Goal: Task Accomplishment & Management: Use online tool/utility

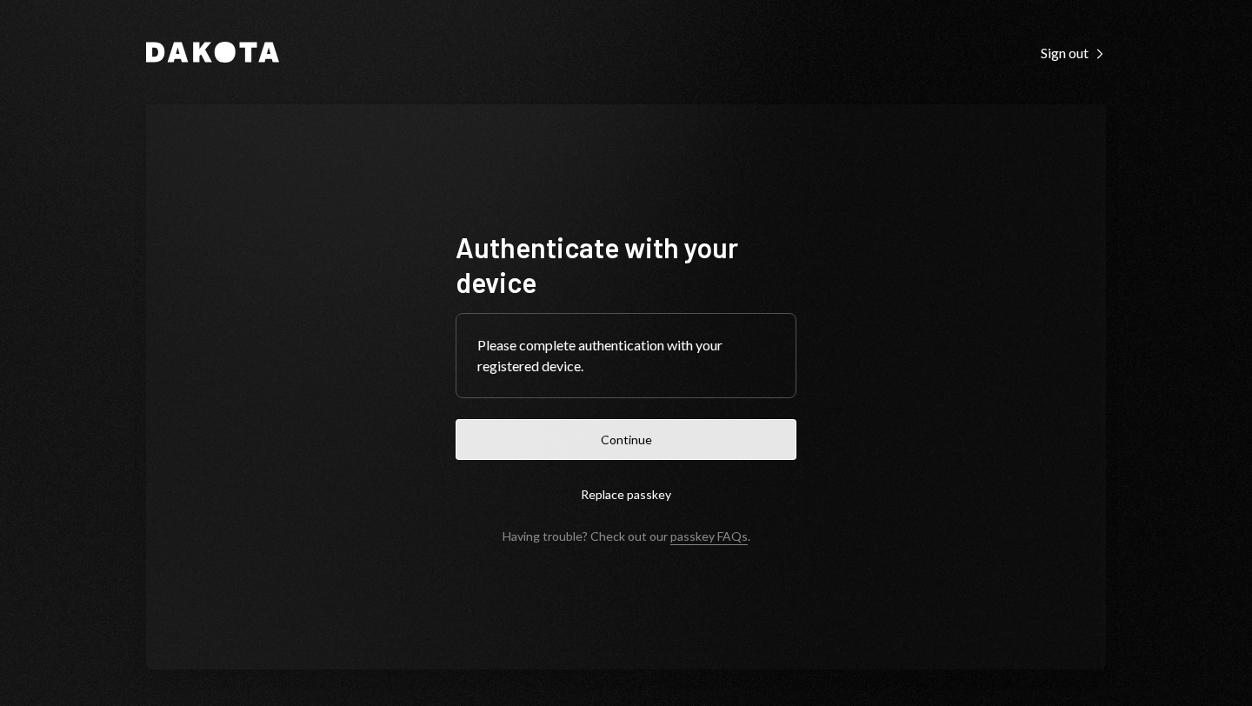
click at [661, 442] on button "Continue" at bounding box center [625, 439] width 341 height 41
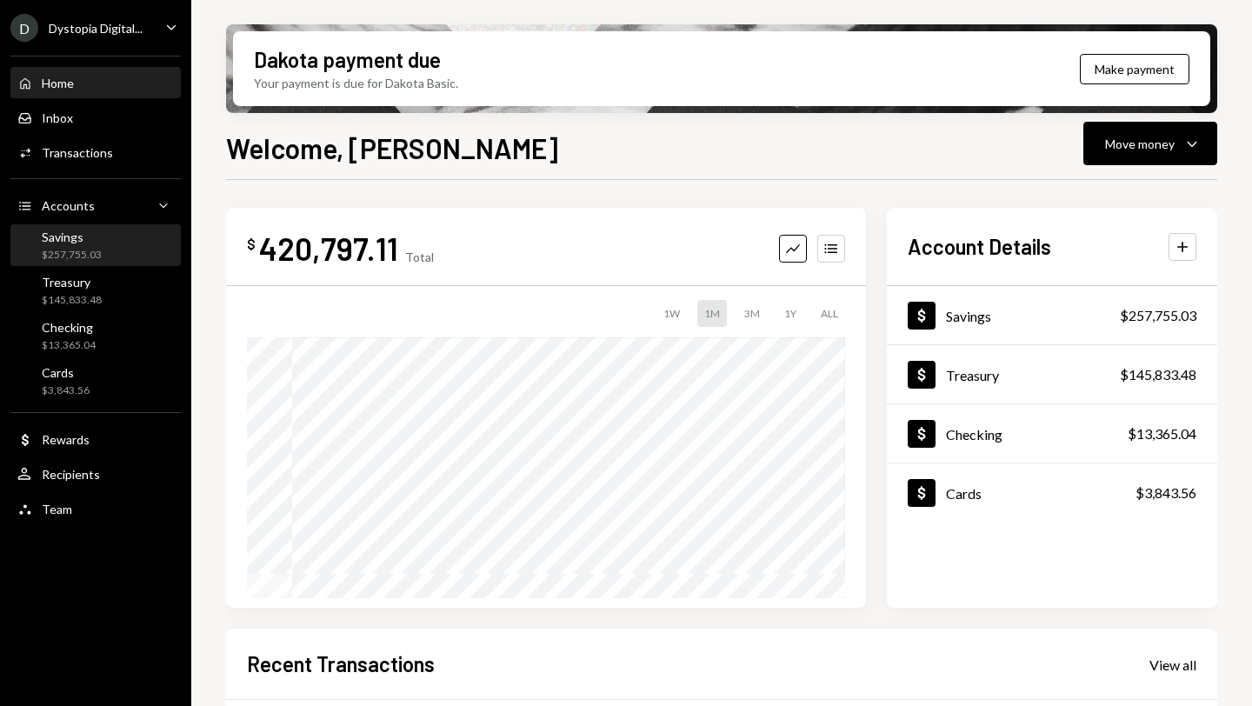
click at [77, 234] on div "Savings" at bounding box center [72, 236] width 60 height 15
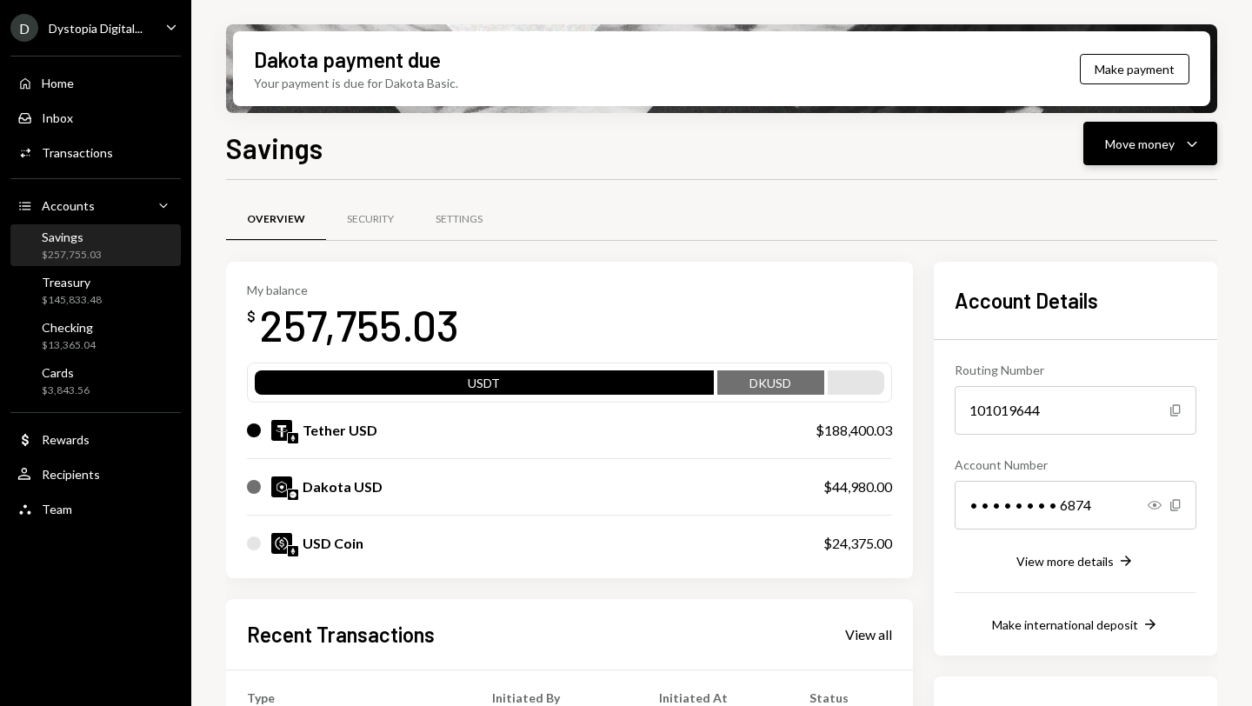
click at [1130, 129] on button "Move money Caret Down" at bounding box center [1150, 143] width 134 height 43
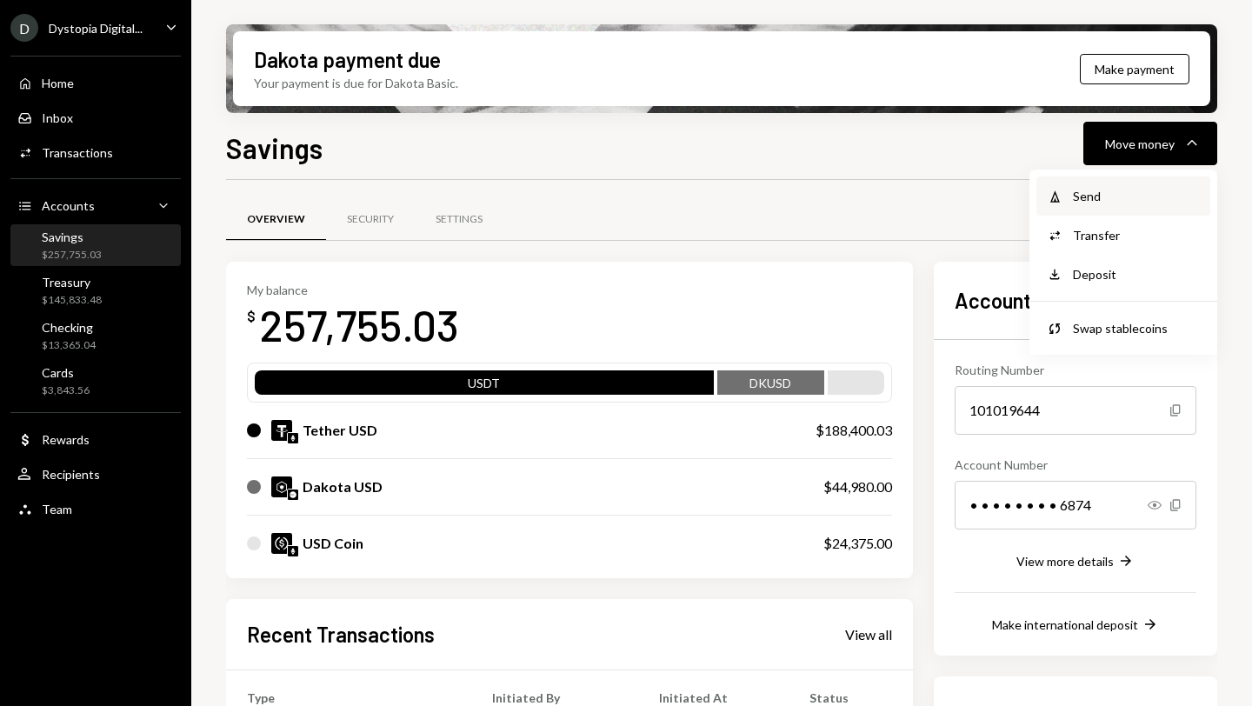
click at [1085, 200] on div "Send" at bounding box center [1136, 196] width 127 height 18
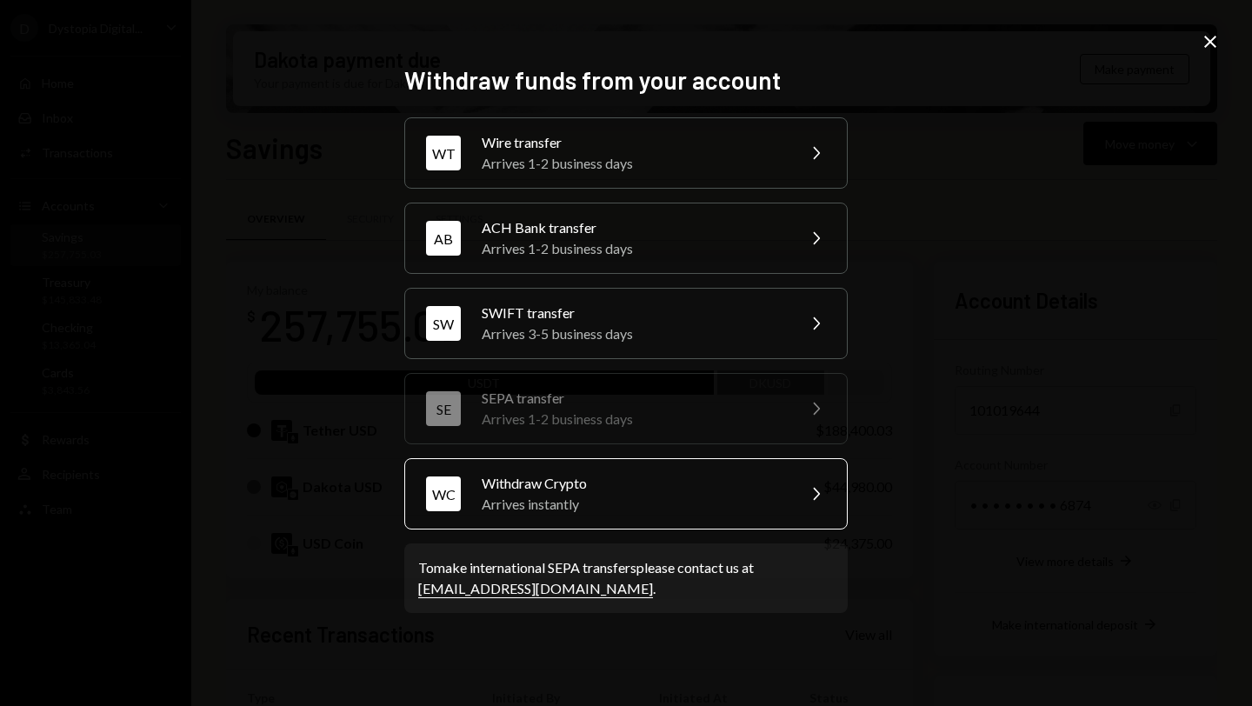
click at [640, 501] on div "Arrives instantly" at bounding box center [633, 504] width 302 height 21
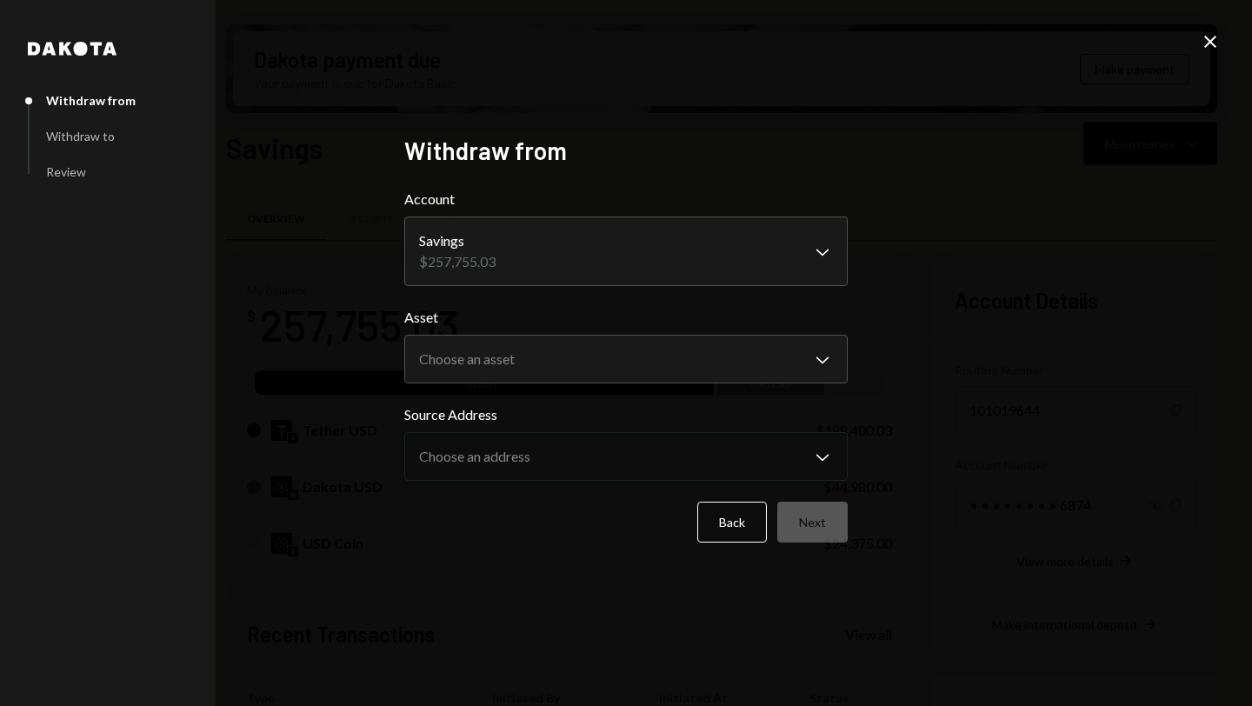
click at [712, 254] on body "D Dystopia Digital... Caret Down Home Home Inbox Inbox Activities Transactions …" at bounding box center [626, 353] width 1252 height 706
click at [548, 364] on body "D Dystopia Digital... Caret Down Home Home Inbox Inbox Activities Transactions …" at bounding box center [626, 353] width 1252 height 706
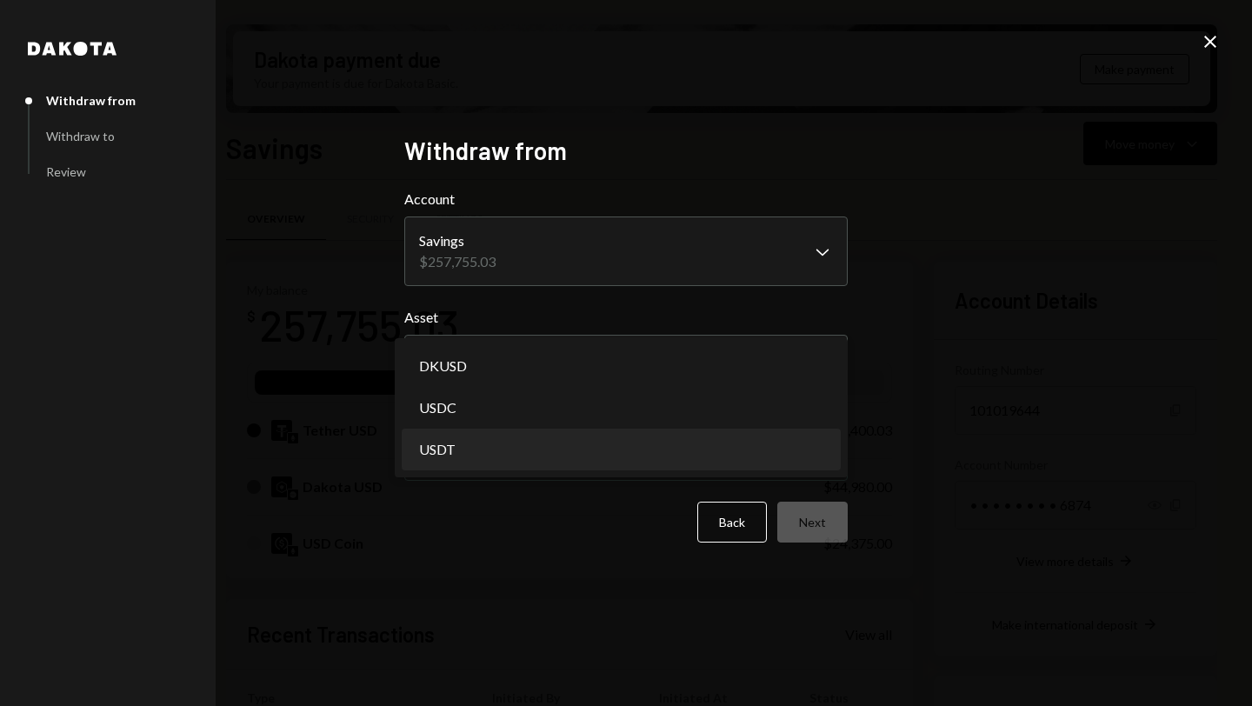
select select "****"
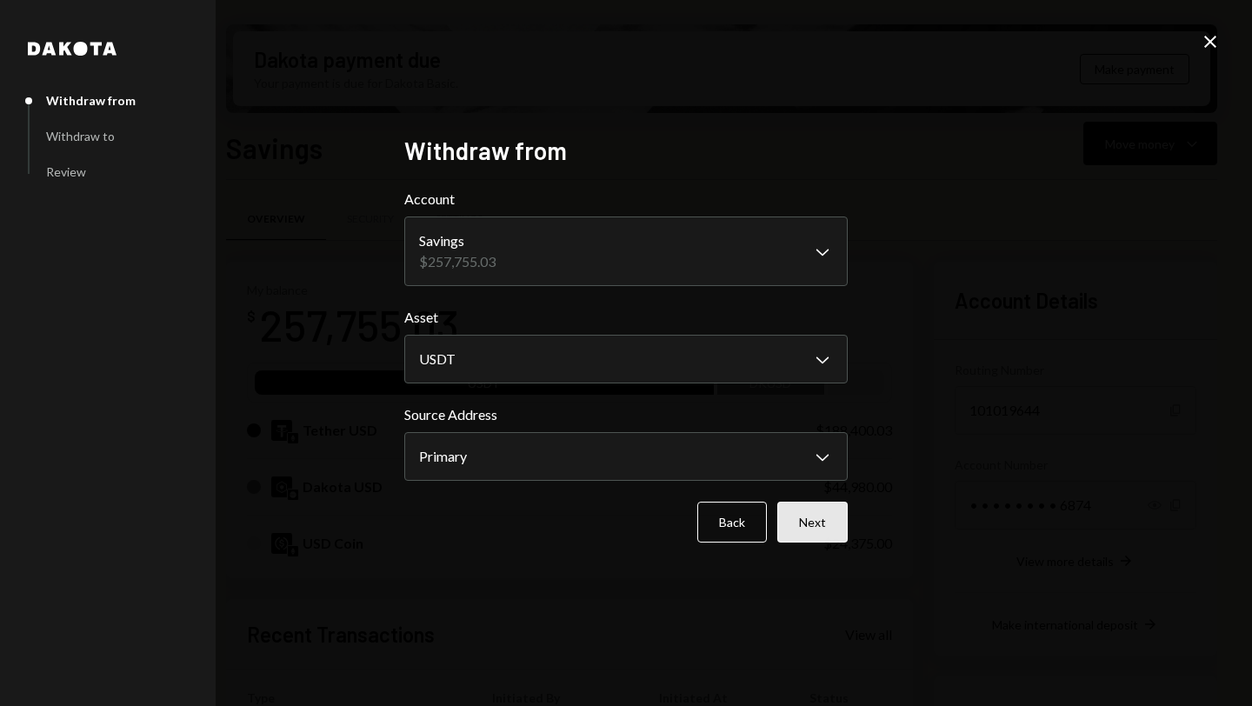
click at [808, 527] on button "Next" at bounding box center [812, 522] width 70 height 41
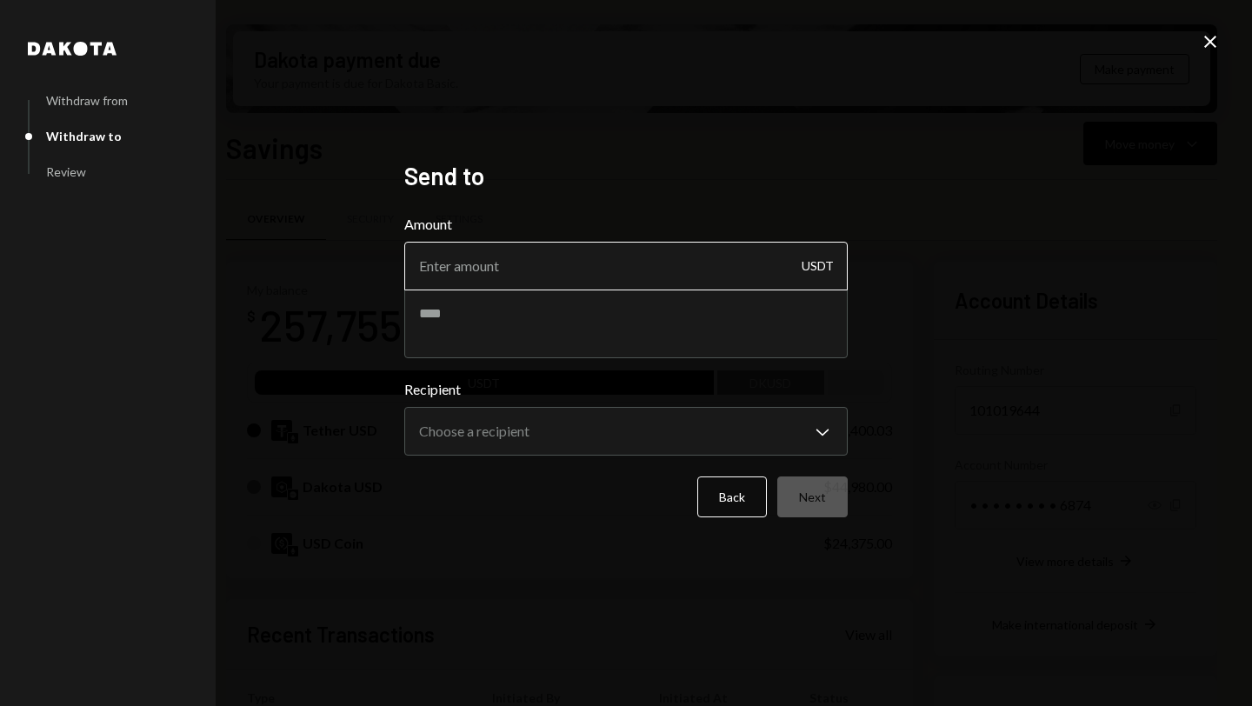
click at [647, 246] on input "Amount" at bounding box center [625, 266] width 443 height 49
type input "50000"
click at [568, 336] on textarea at bounding box center [625, 324] width 443 height 70
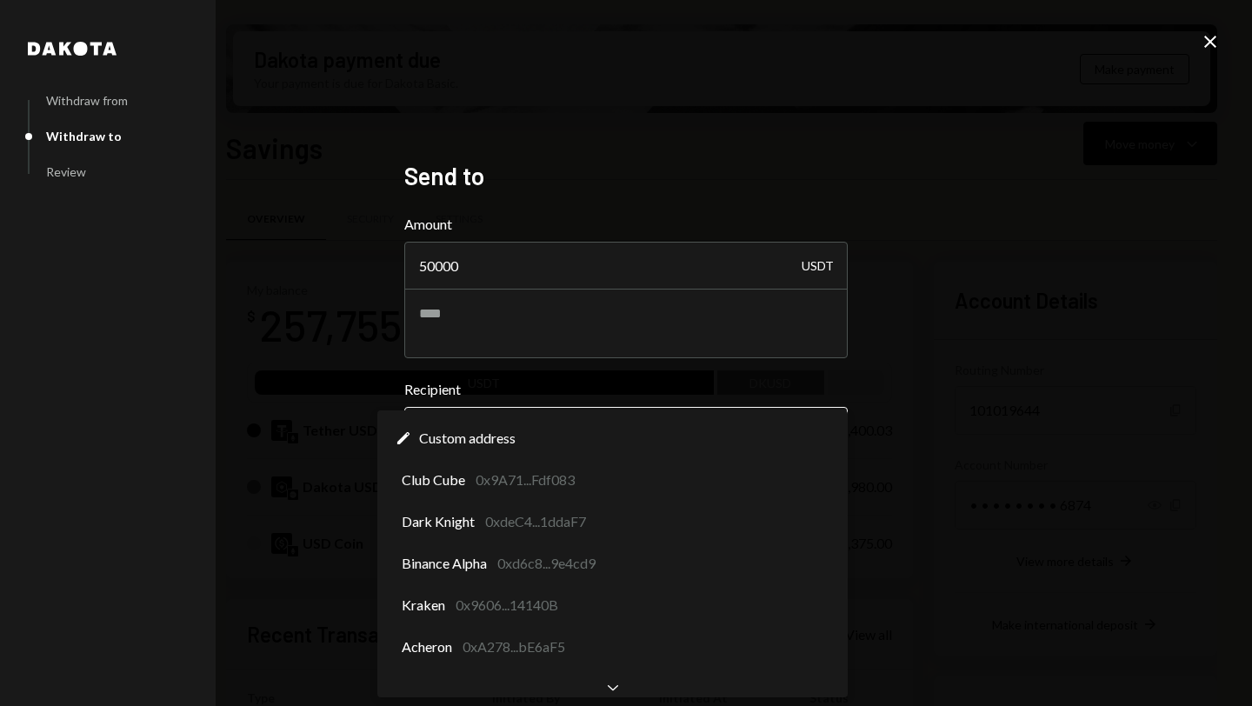
click at [564, 441] on body "D Dystopia Digital... Caret Down Home Home Inbox Inbox Activities Transactions …" at bounding box center [626, 353] width 1252 height 706
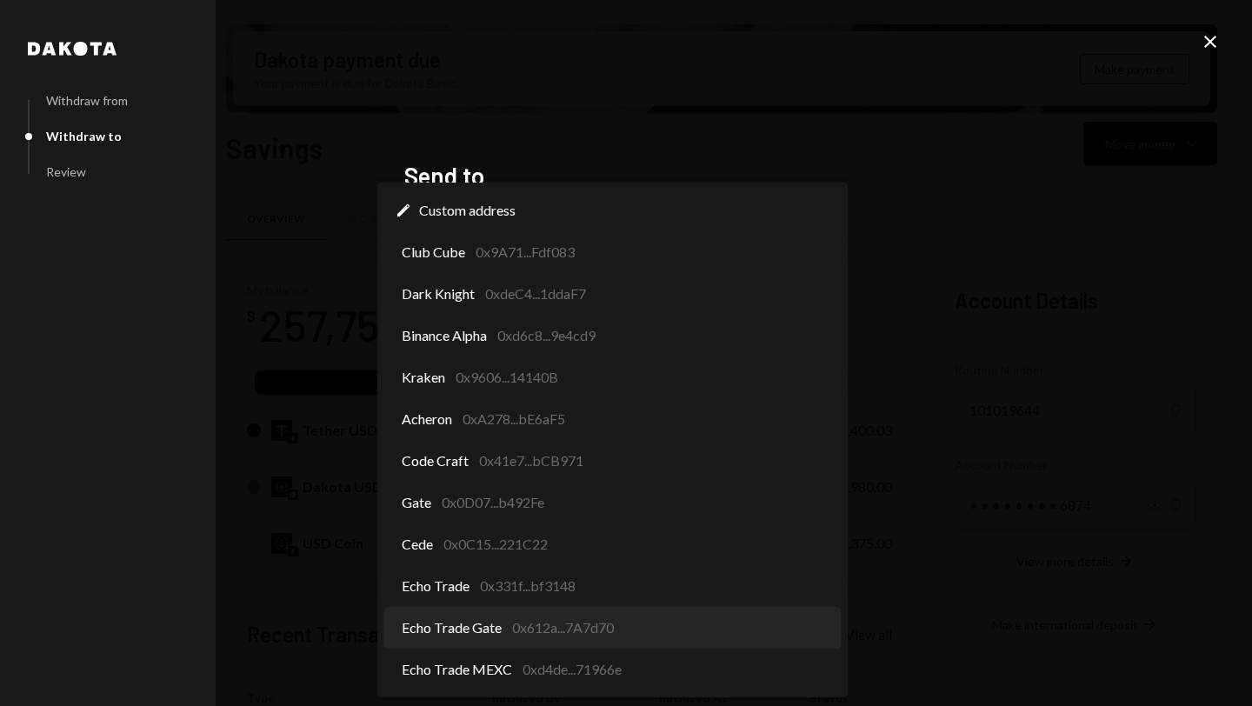
select select "**********"
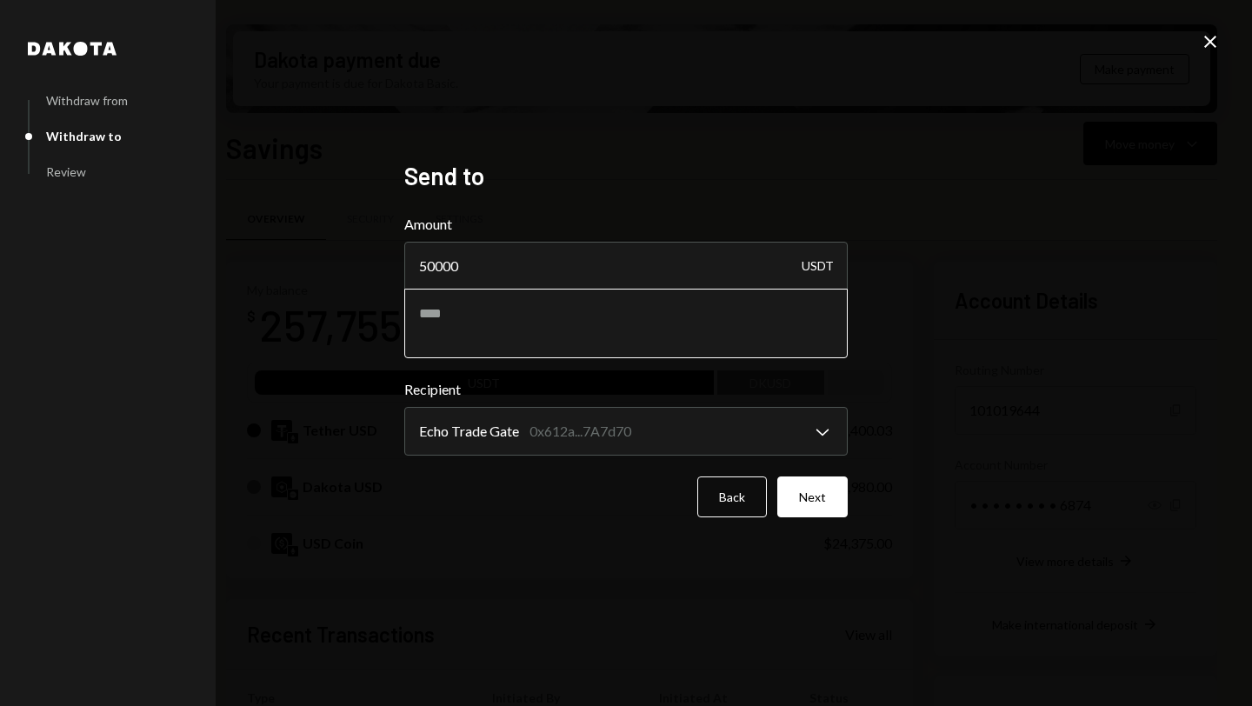
click at [491, 324] on textarea at bounding box center [625, 324] width 443 height 70
drag, startPoint x: 652, startPoint y: 320, endPoint x: 335, endPoint y: 288, distance: 318.9
click at [411, 289] on textarea "**********" at bounding box center [625, 324] width 443 height 70
type textarea "**********"
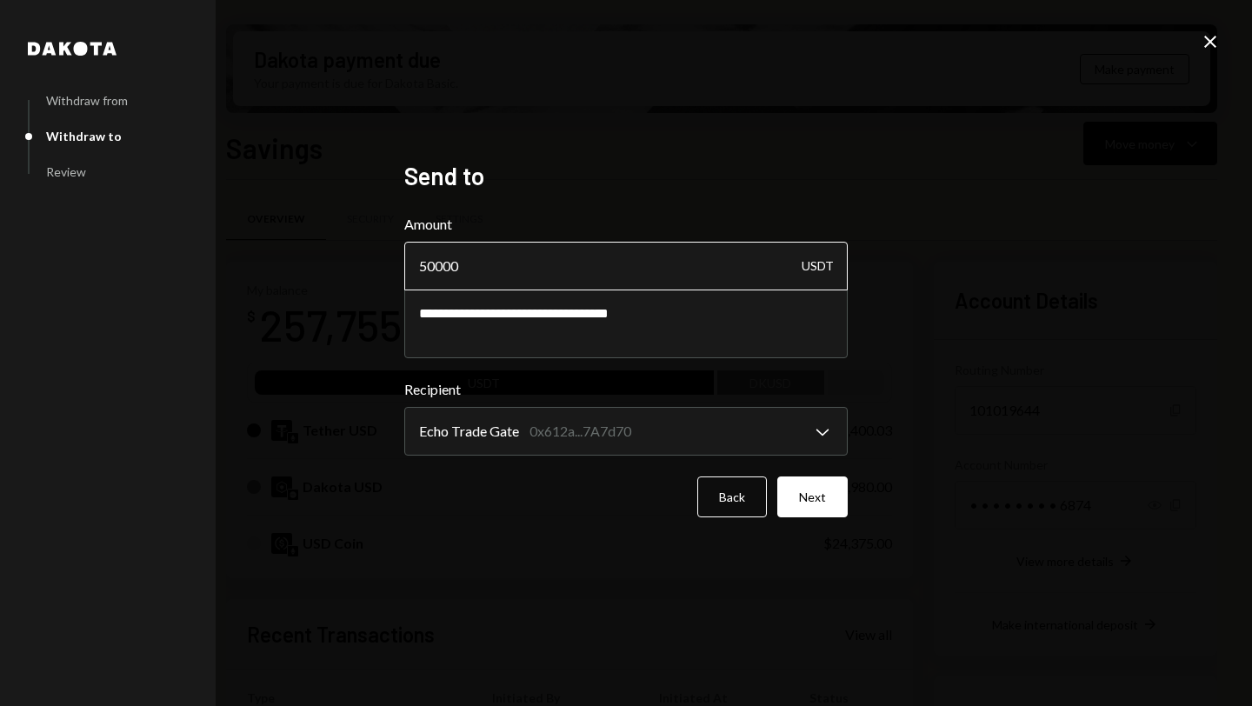
click at [435, 262] on input "50000" at bounding box center [625, 266] width 443 height 49
click at [524, 225] on label "Amount" at bounding box center [625, 224] width 443 height 21
click at [524, 242] on input "50000" at bounding box center [625, 266] width 443 height 49
click at [801, 491] on button "Next" at bounding box center [812, 496] width 70 height 41
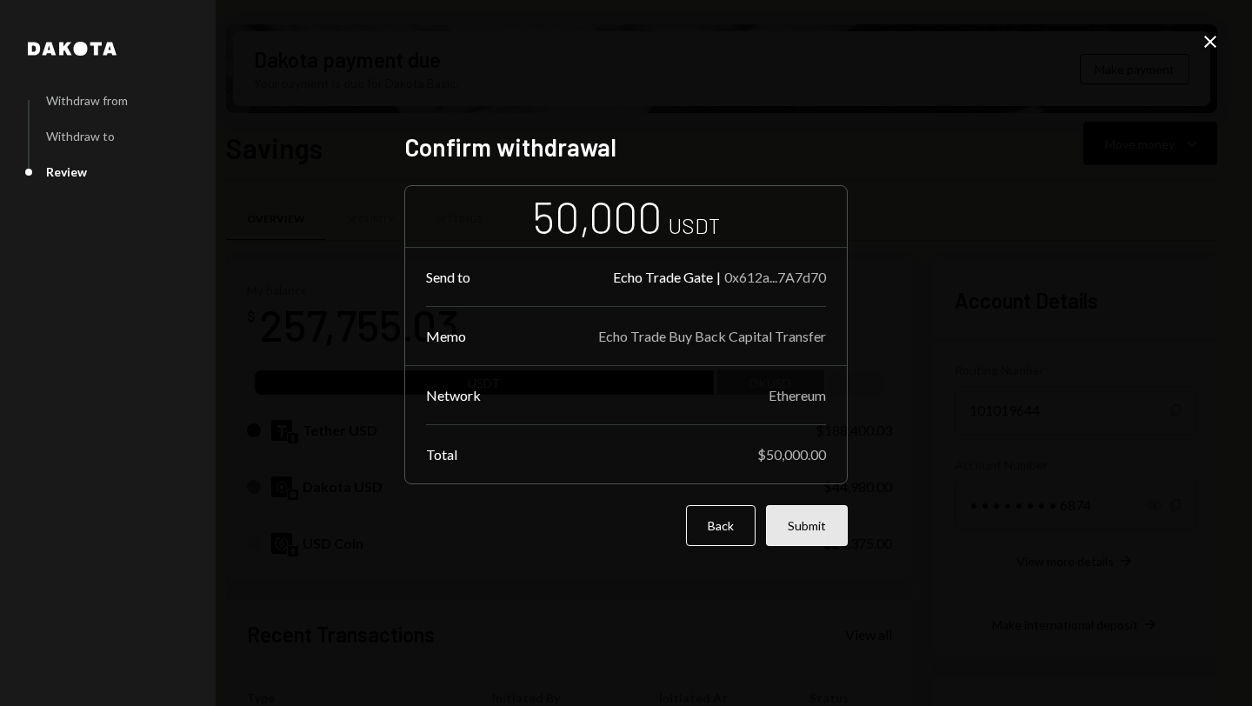
click at [814, 524] on button "Submit" at bounding box center [807, 525] width 82 height 41
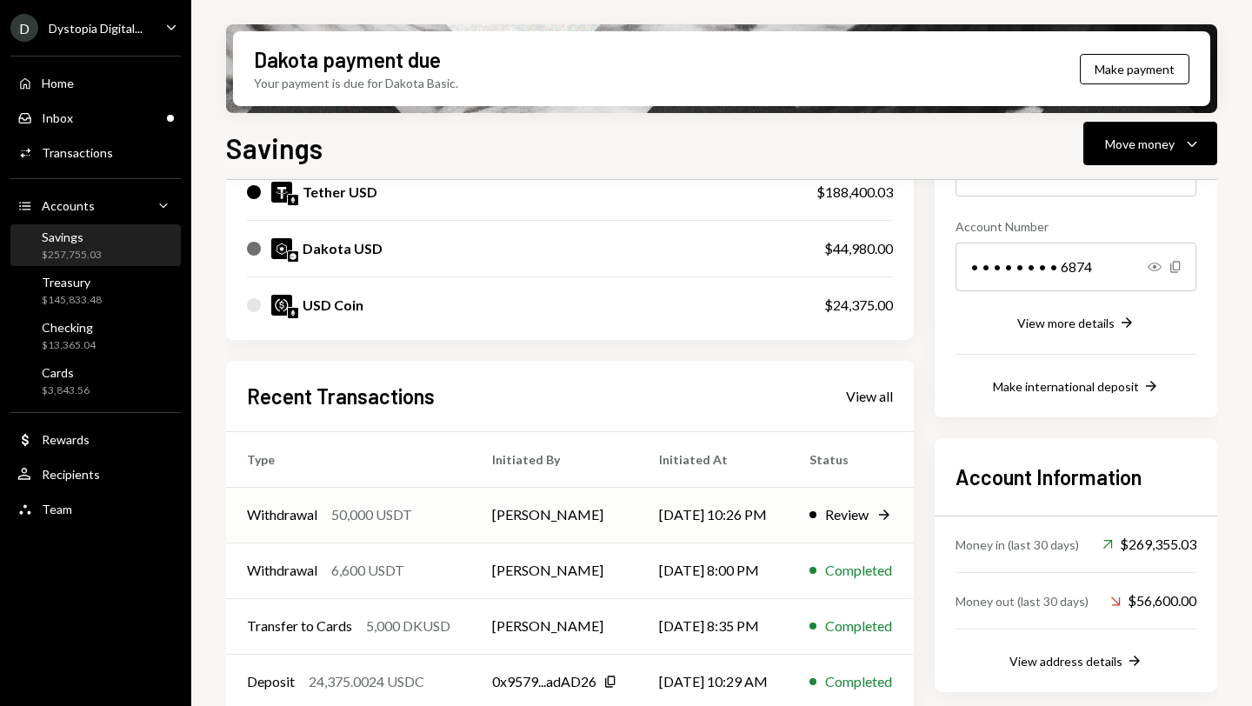
scroll to position [209, 0]
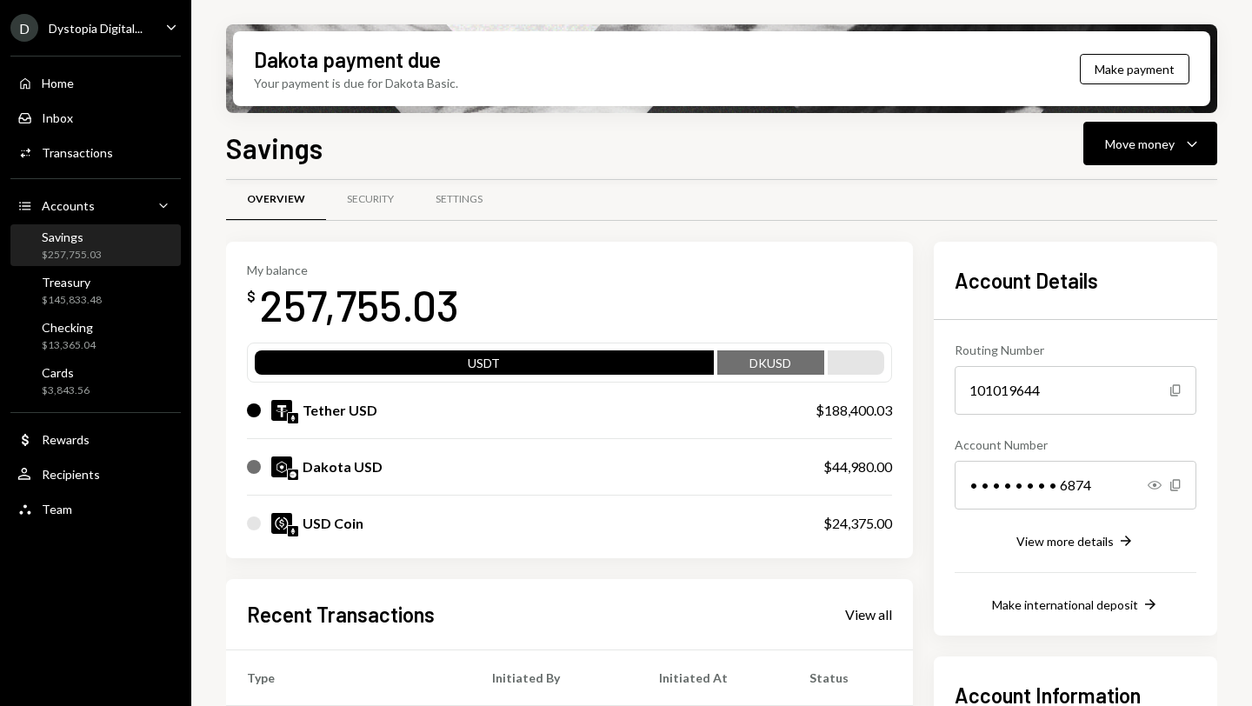
scroll to position [312, 0]
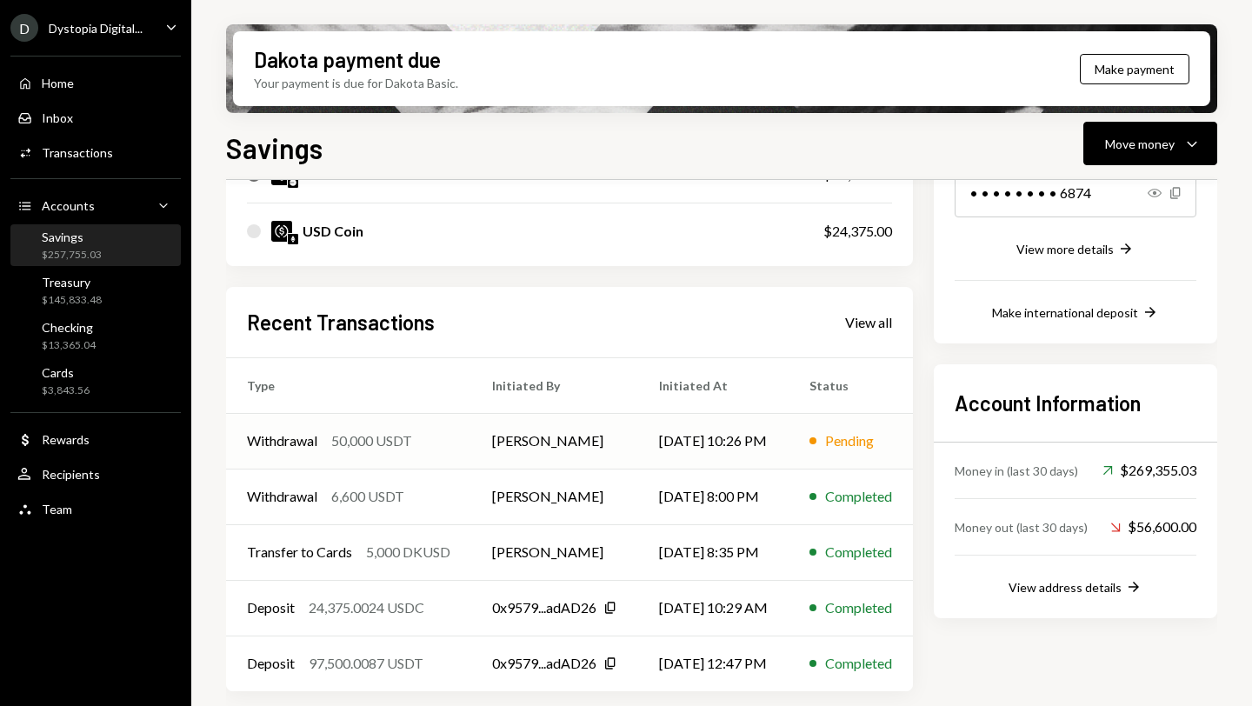
click at [535, 444] on td "[PERSON_NAME]" at bounding box center [554, 441] width 167 height 56
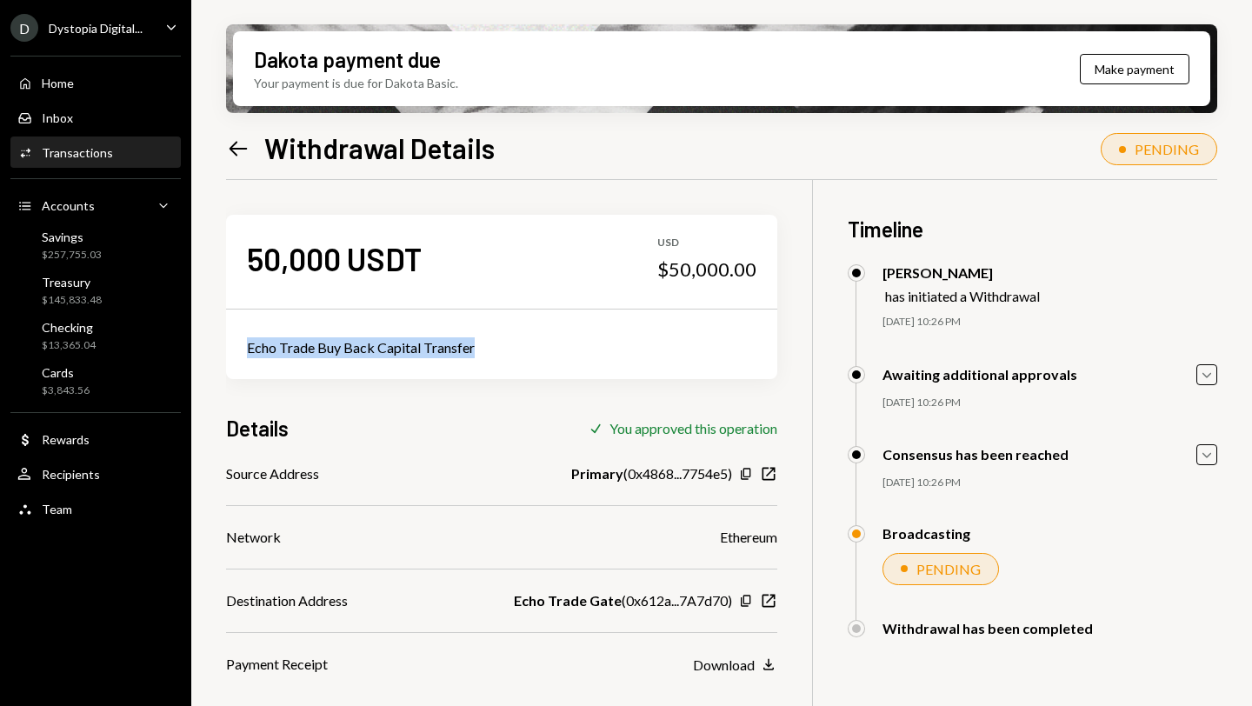
drag, startPoint x: 484, startPoint y: 350, endPoint x: 246, endPoint y: 346, distance: 238.2
click at [247, 346] on div "Echo Trade Buy Back Capital Transfer" at bounding box center [501, 347] width 509 height 21
copy div "Echo Trade Buy Back Capital Transfer"
click at [239, 153] on icon "Left Arrow" at bounding box center [238, 148] width 24 height 24
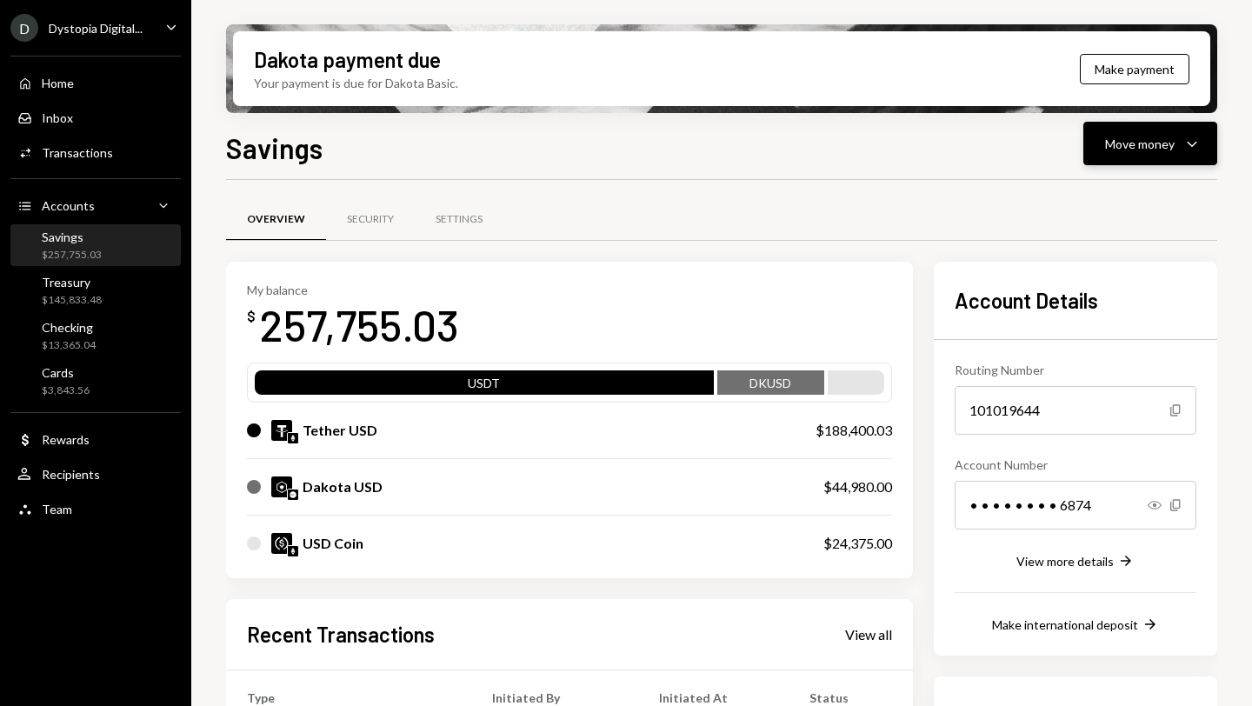
click at [1180, 137] on div "Move money Caret Down" at bounding box center [1150, 143] width 90 height 21
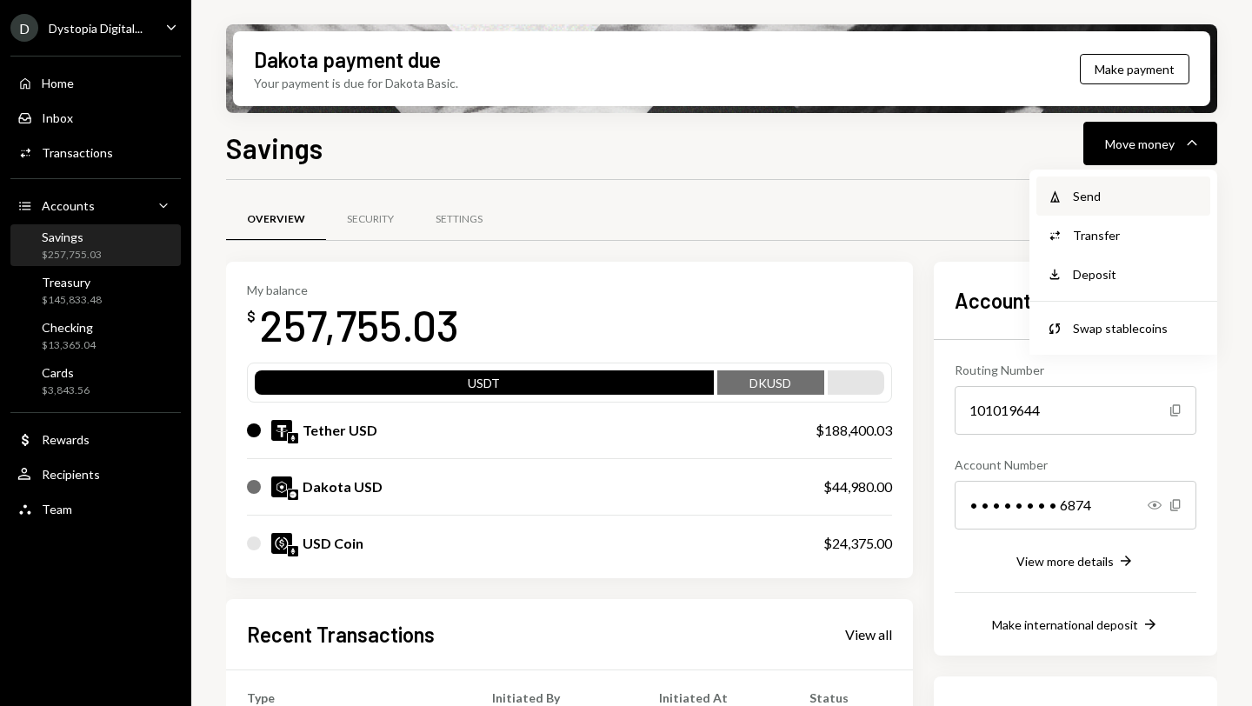
click at [1079, 188] on div "Send" at bounding box center [1136, 196] width 127 height 18
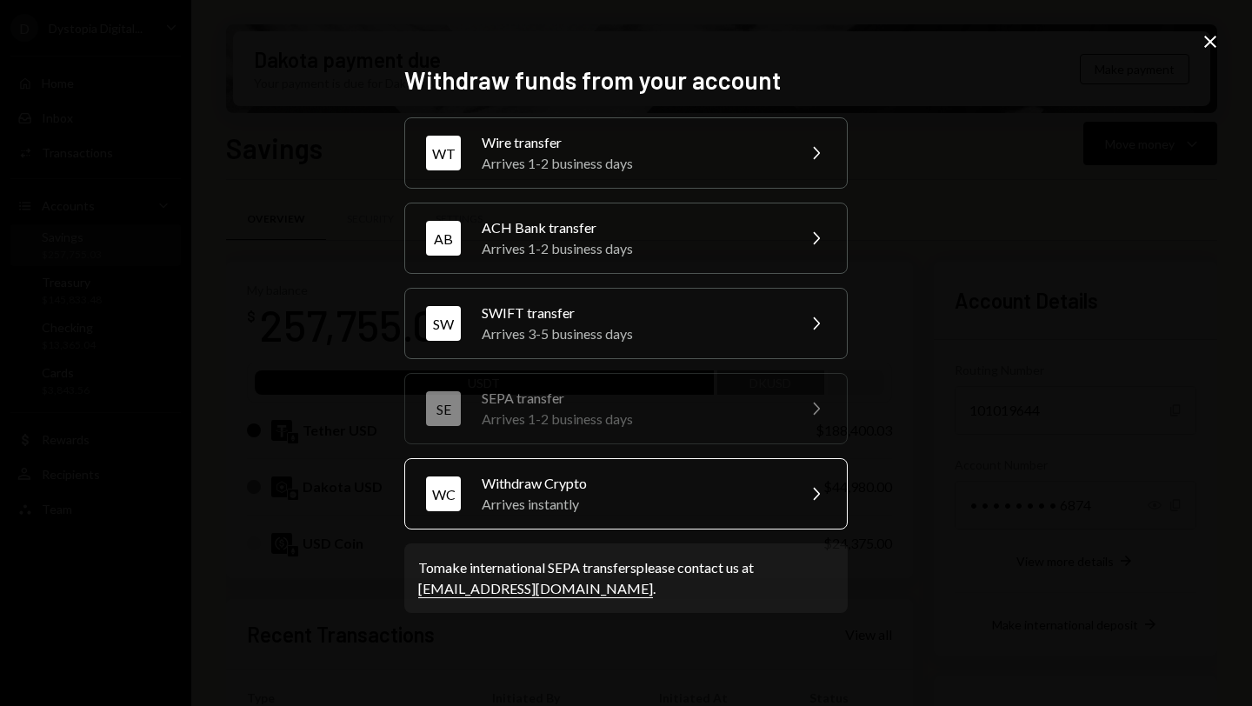
click at [632, 504] on div "Arrives instantly" at bounding box center [633, 504] width 302 height 21
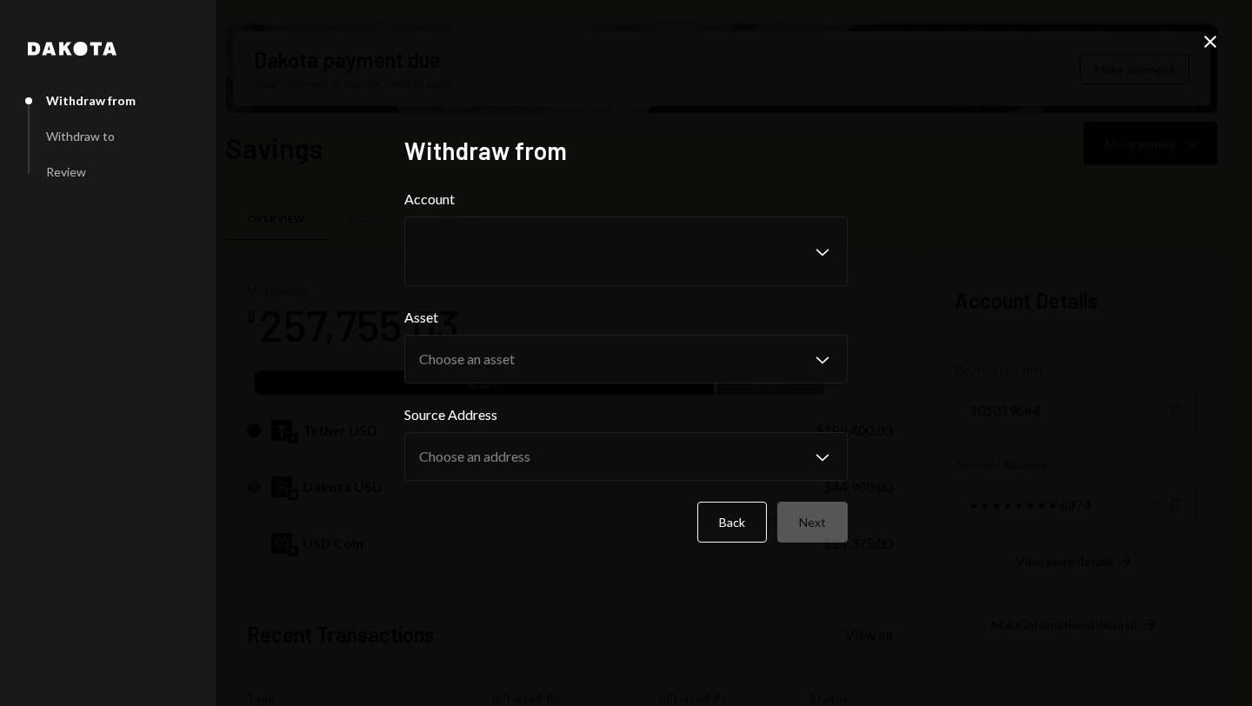
click at [584, 431] on div "Source Address Choose an address Chevron Down" at bounding box center [625, 442] width 443 height 76
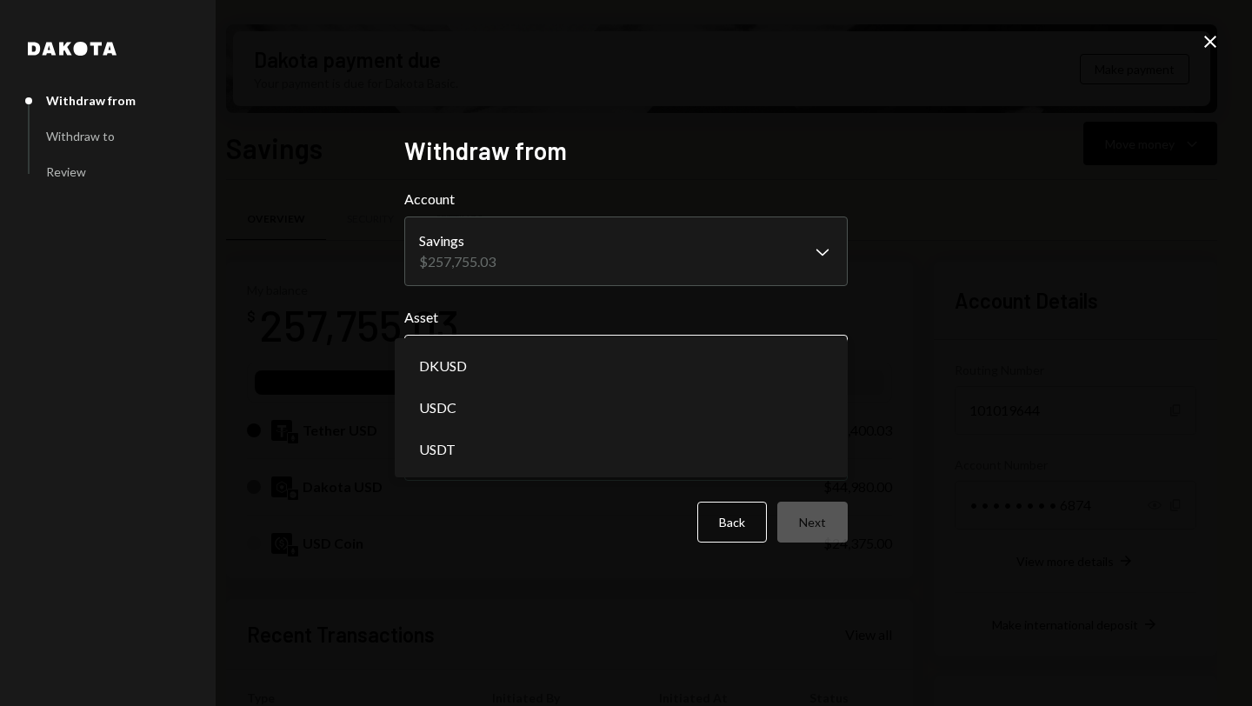
click at [574, 355] on body "D Dystopia Digital... Caret Down Home Home Inbox Inbox Activities Transactions …" at bounding box center [626, 353] width 1252 height 706
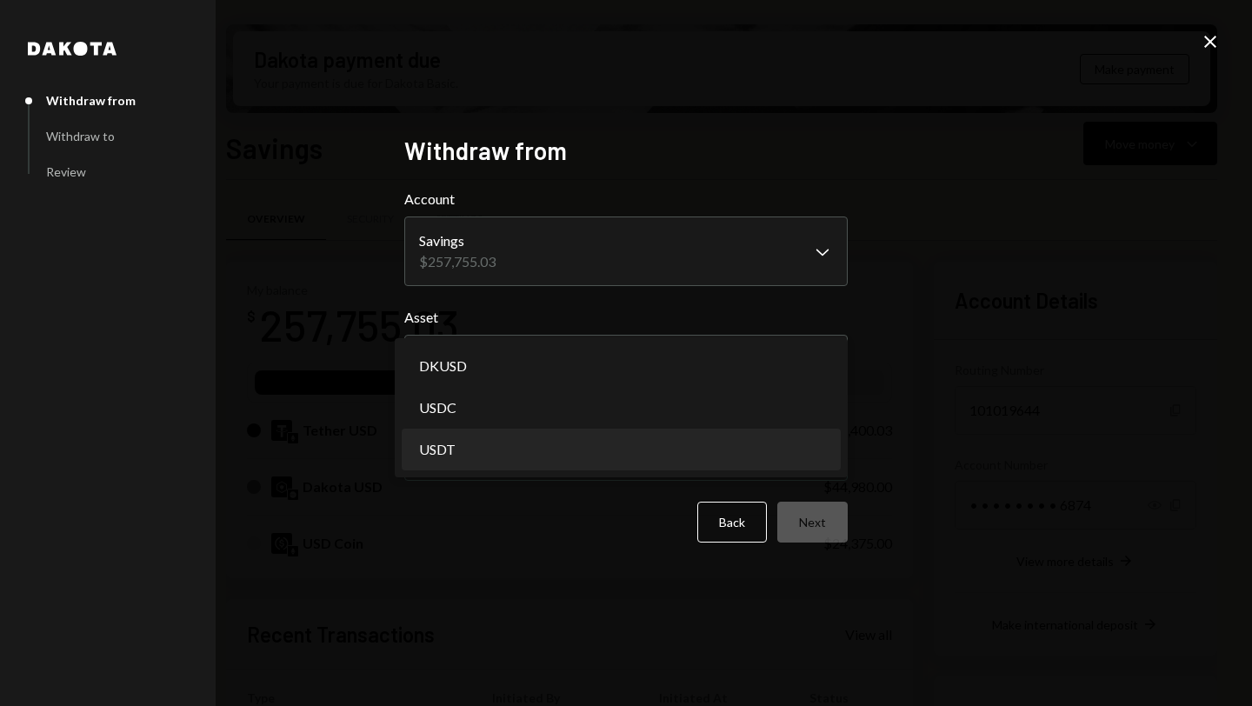
select select "****"
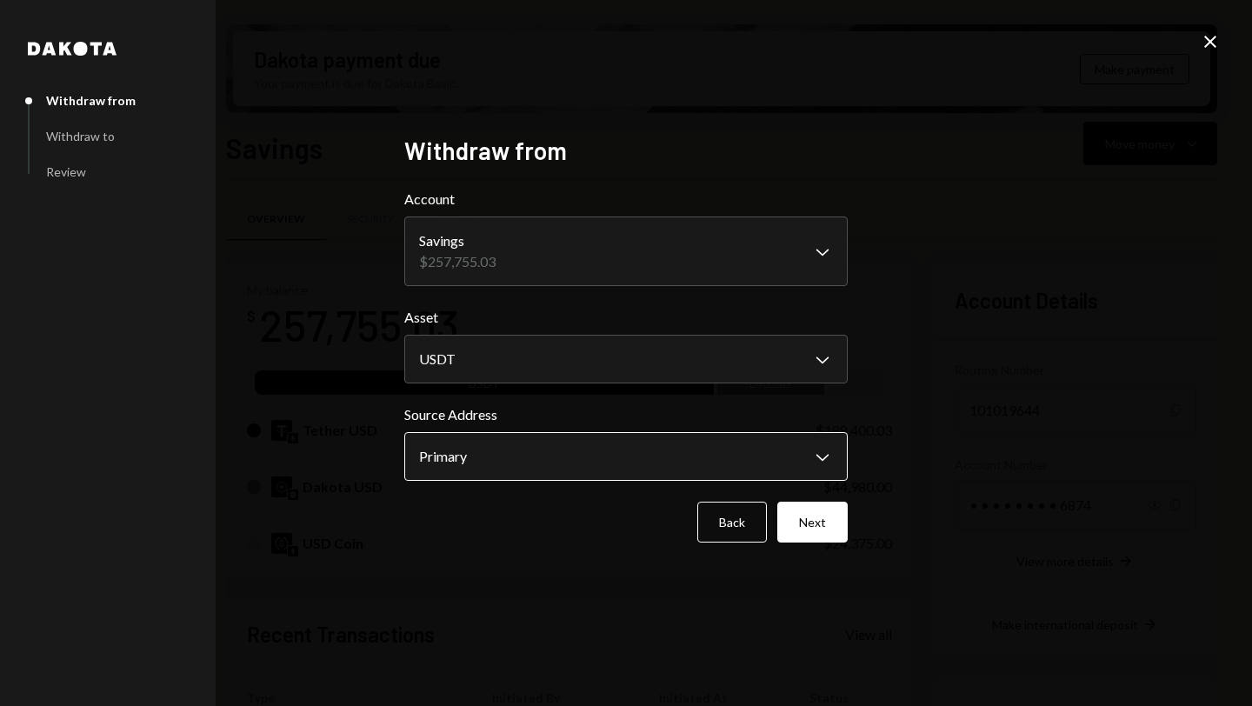
click at [528, 465] on body "D Dystopia Digital... Caret Down Home Home Inbox Inbox Activities Transactions …" at bounding box center [626, 353] width 1252 height 706
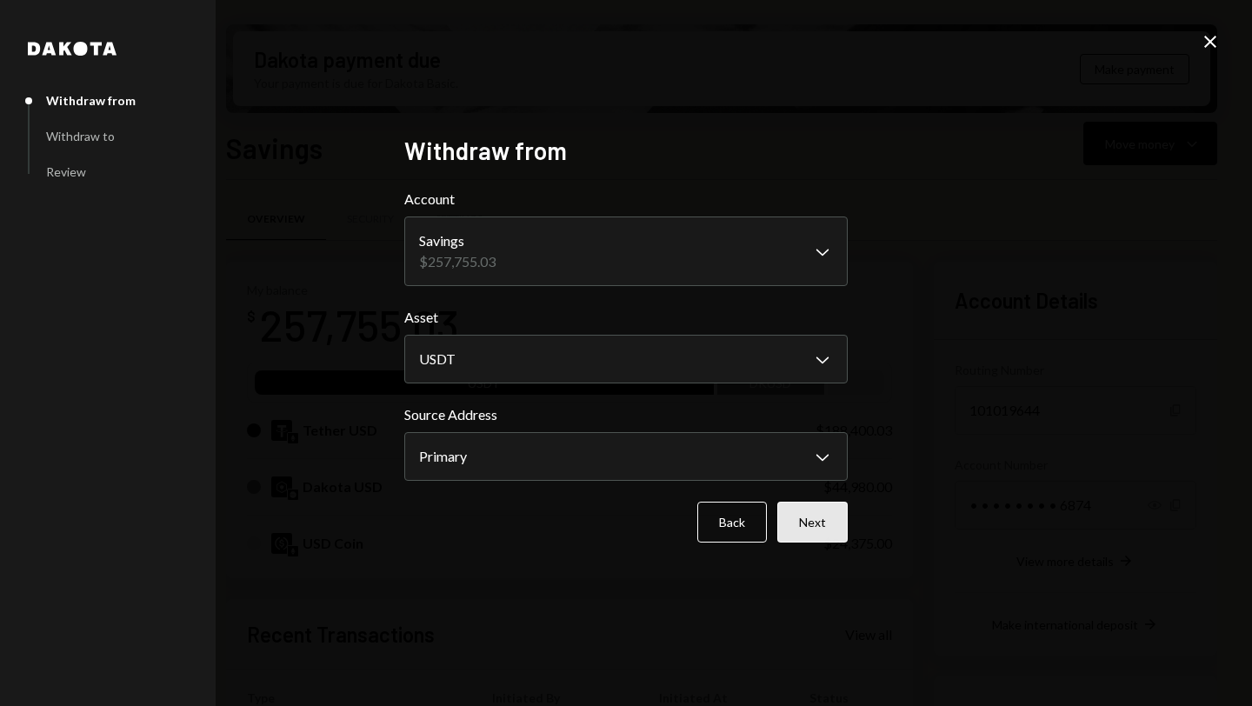
click at [808, 524] on button "Next" at bounding box center [812, 522] width 70 height 41
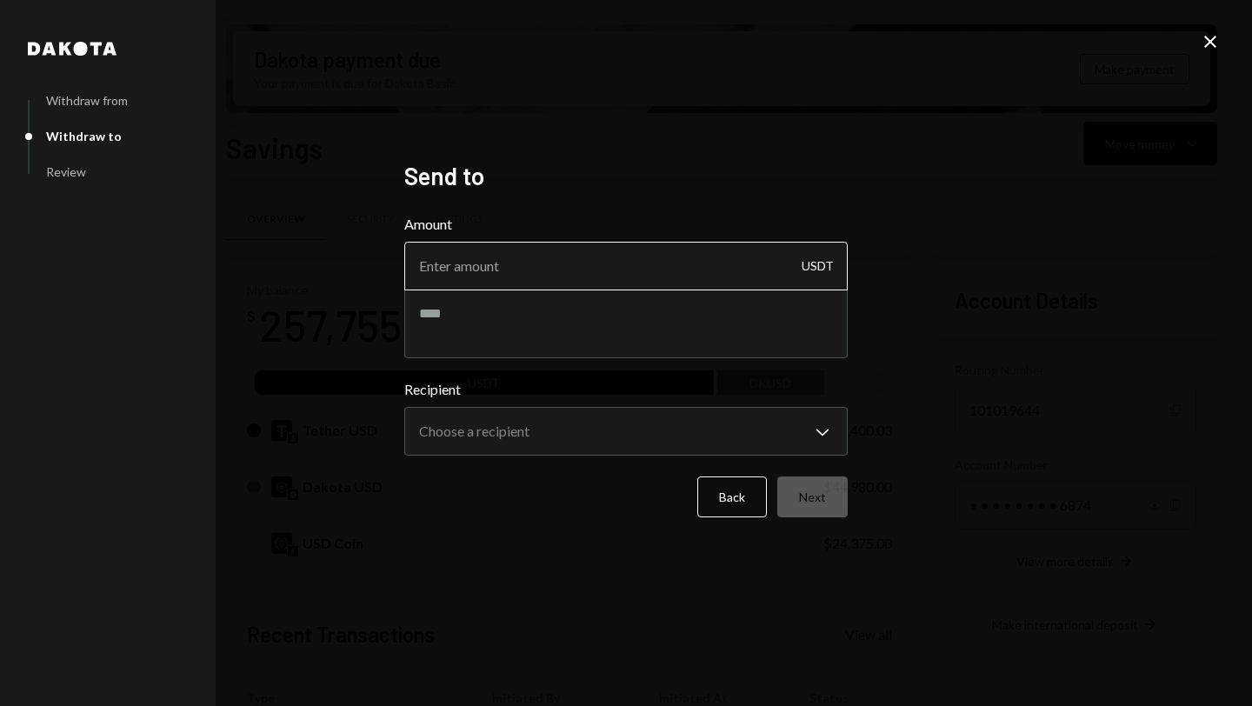
click at [570, 283] on input "Amount" at bounding box center [625, 266] width 443 height 49
type input "50000"
click at [551, 329] on textarea at bounding box center [625, 324] width 443 height 70
paste textarea "**********"
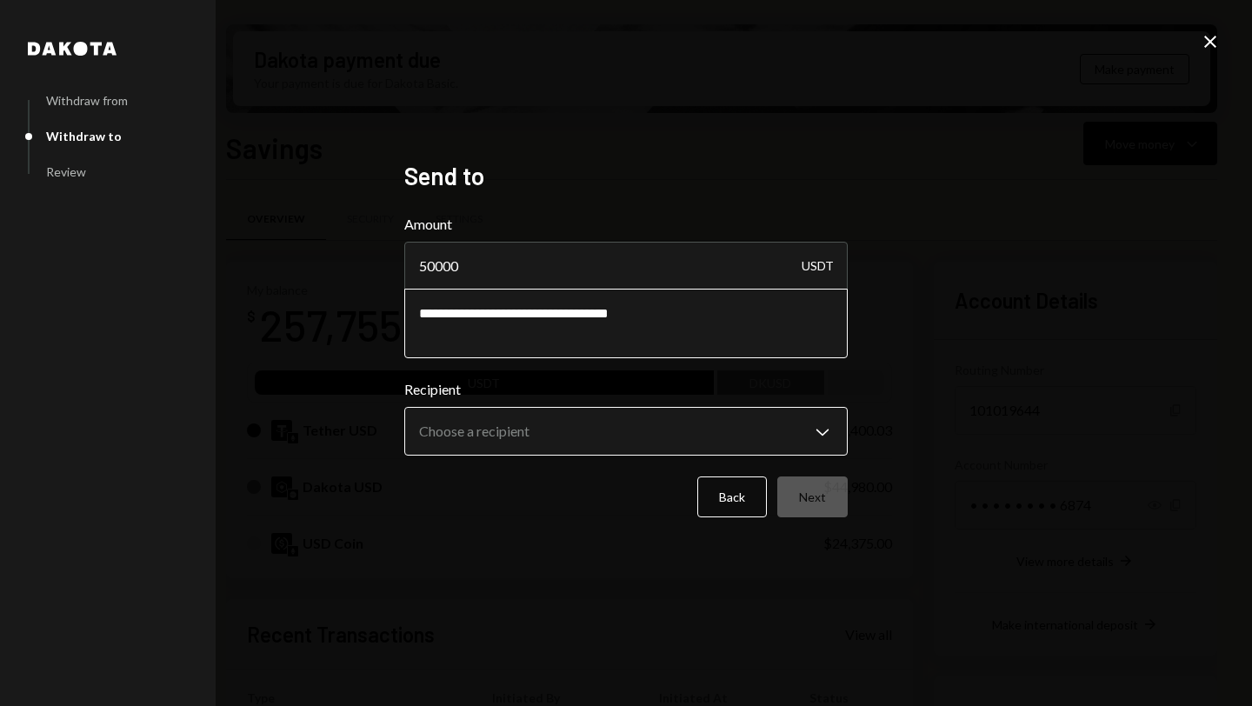
type textarea "**********"
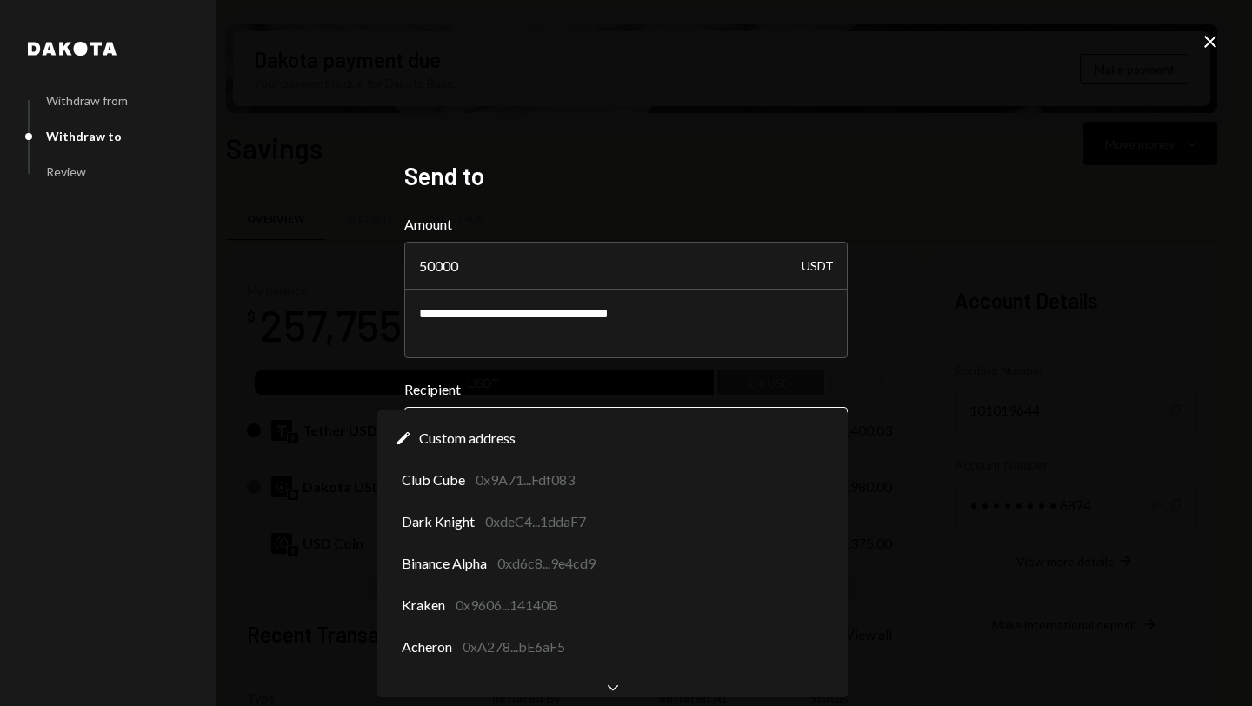
click at [529, 432] on body "D Dystopia Digital... Caret Down Home Home Inbox Inbox Activities Transactions …" at bounding box center [626, 353] width 1252 height 706
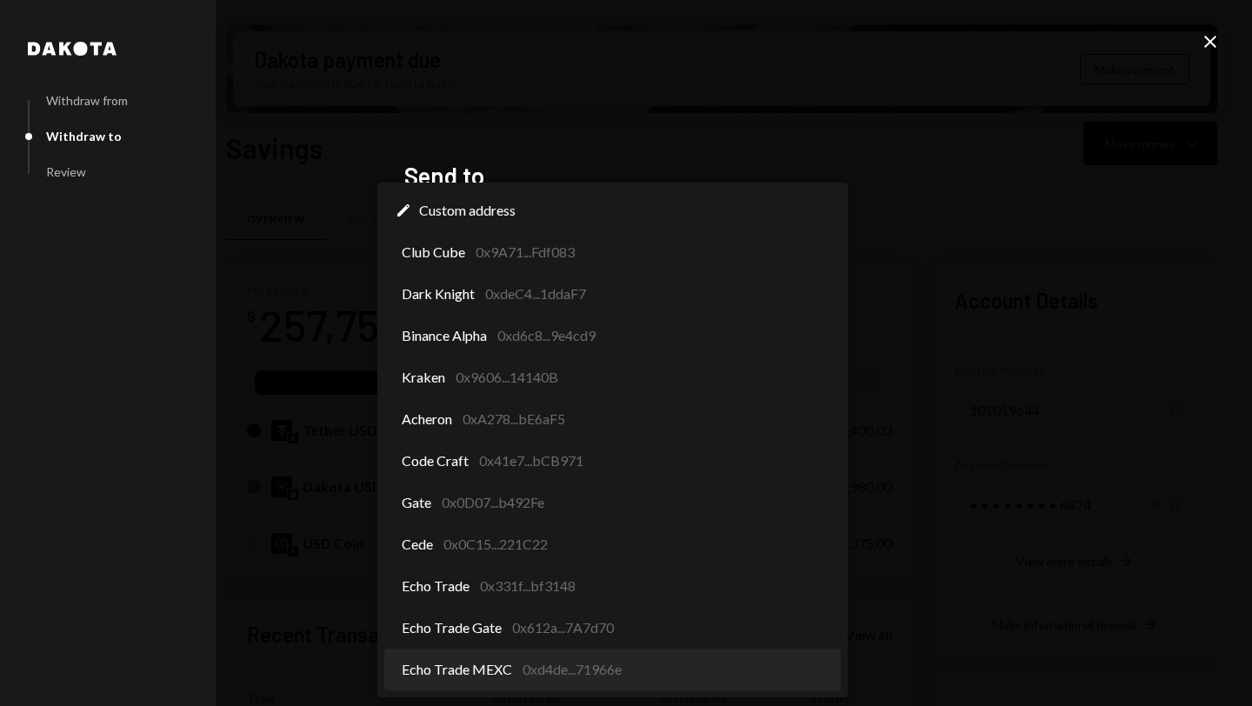
select select "**********"
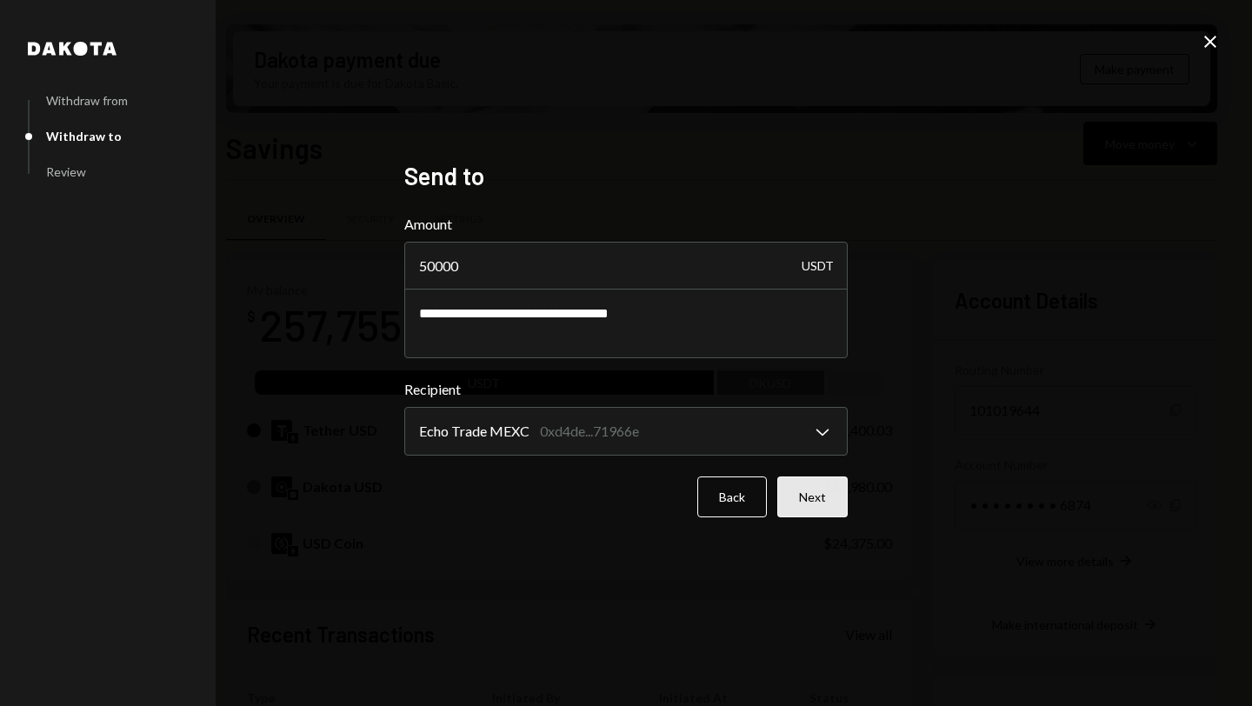
click at [834, 490] on button "Next" at bounding box center [812, 496] width 70 height 41
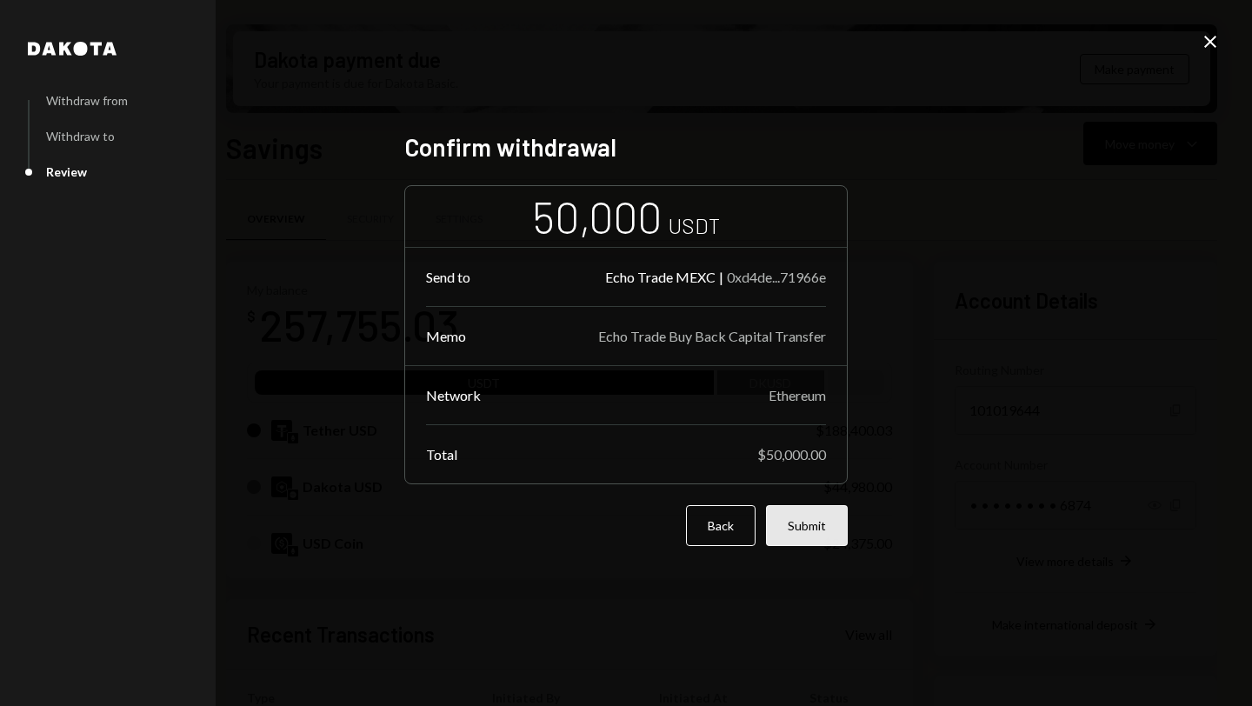
click at [809, 528] on button "Submit" at bounding box center [807, 525] width 82 height 41
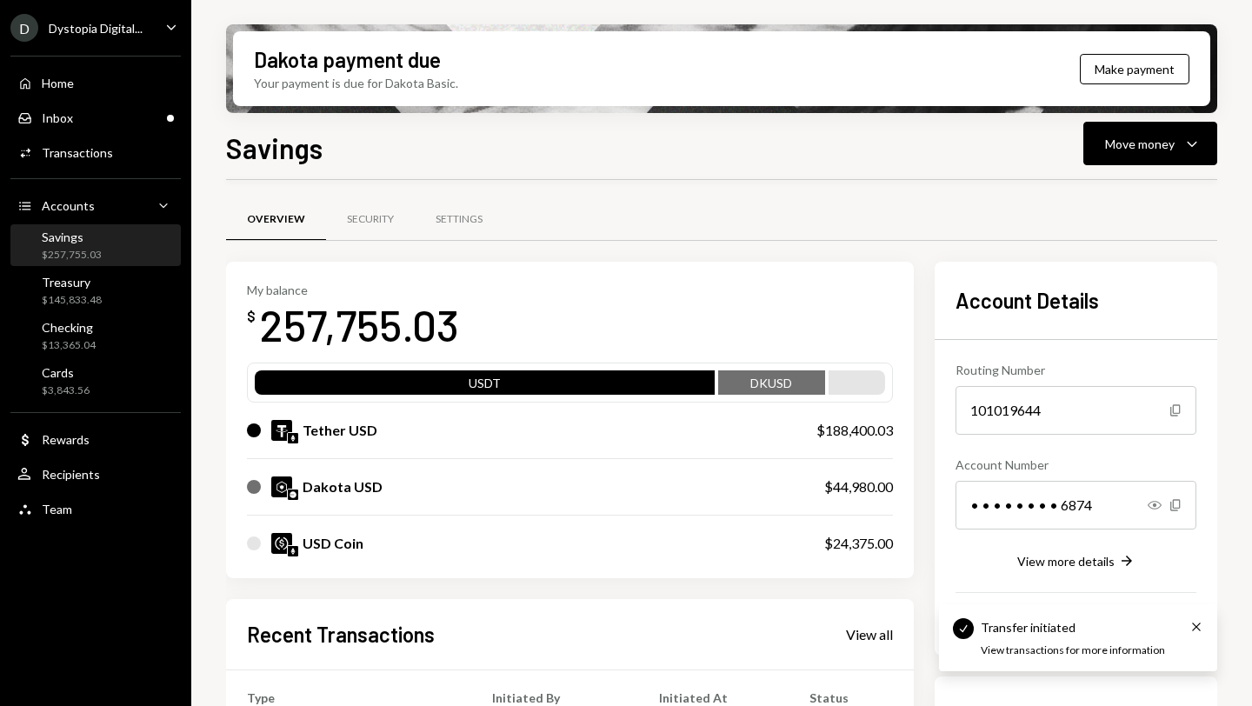
scroll to position [312, 0]
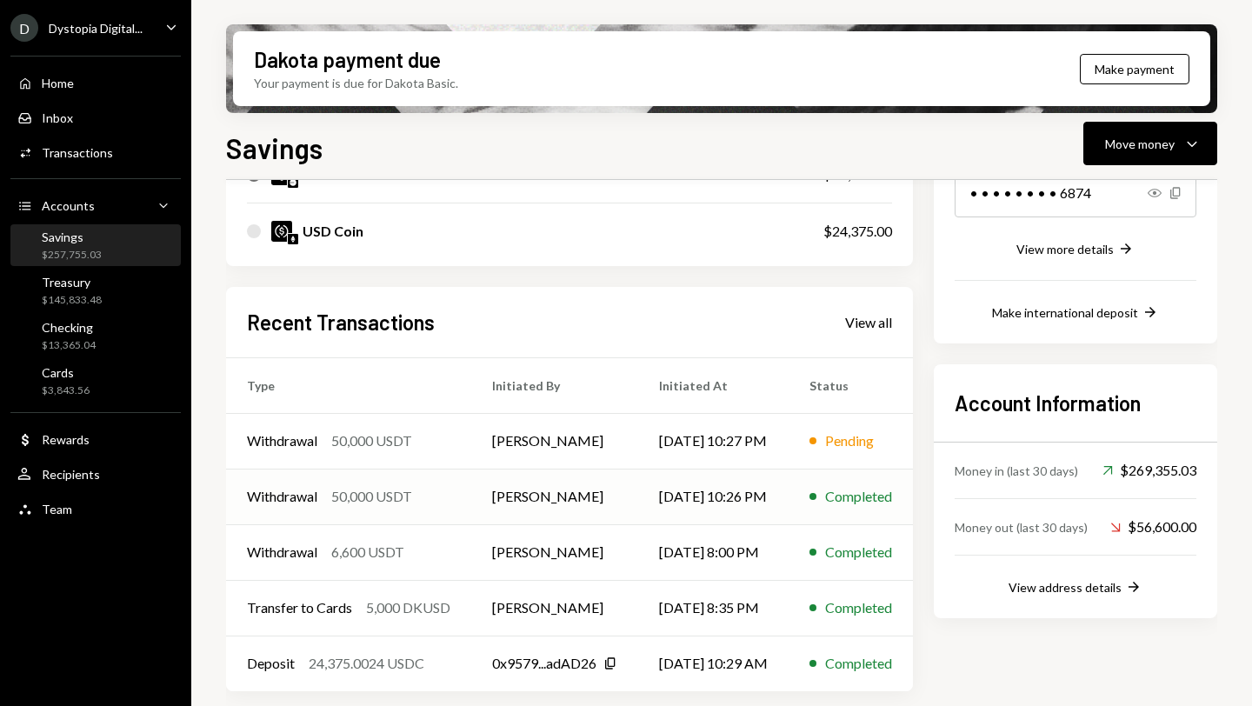
click at [472, 491] on td "[PERSON_NAME]" at bounding box center [554, 497] width 167 height 56
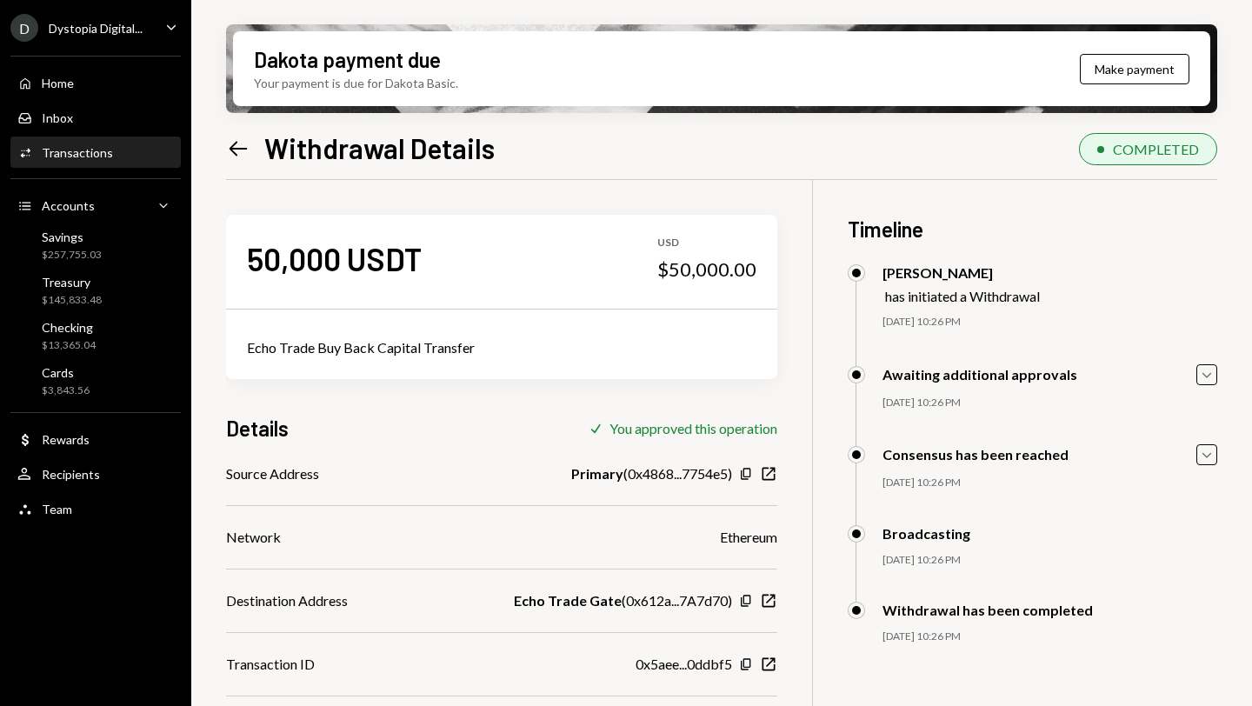
scroll to position [80, 0]
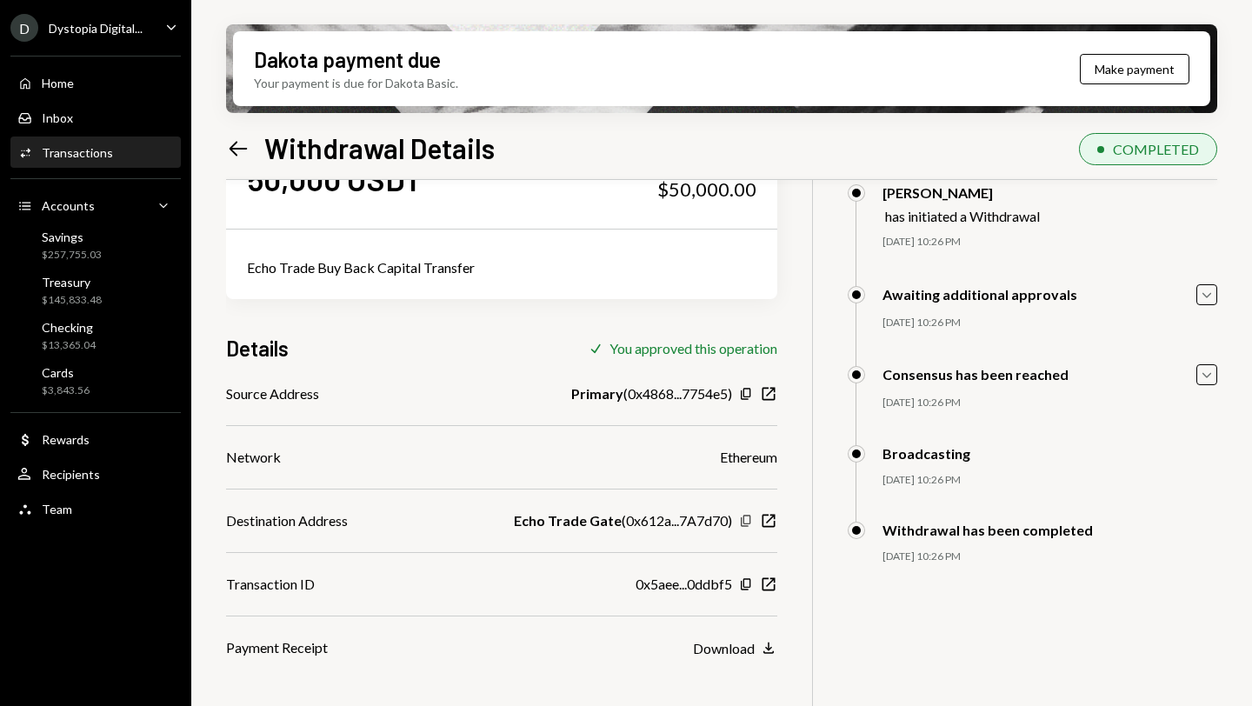
click at [748, 516] on icon "Copy" at bounding box center [746, 521] width 14 height 14
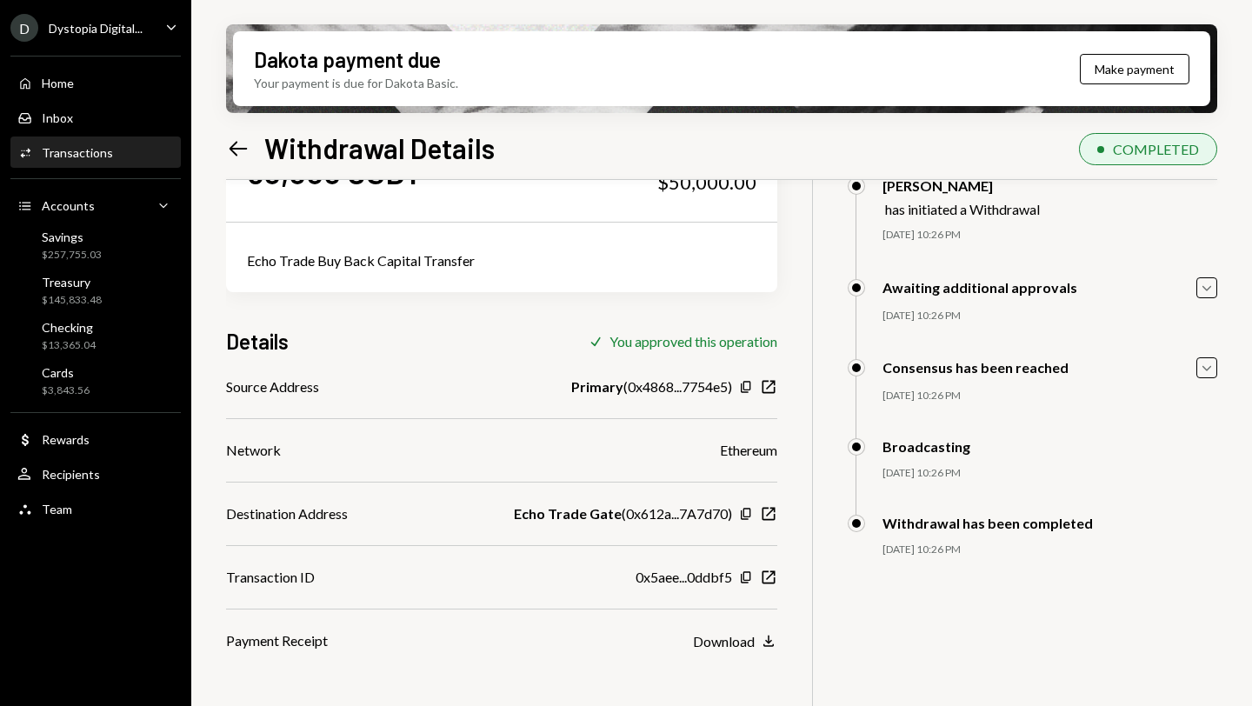
scroll to position [139, 0]
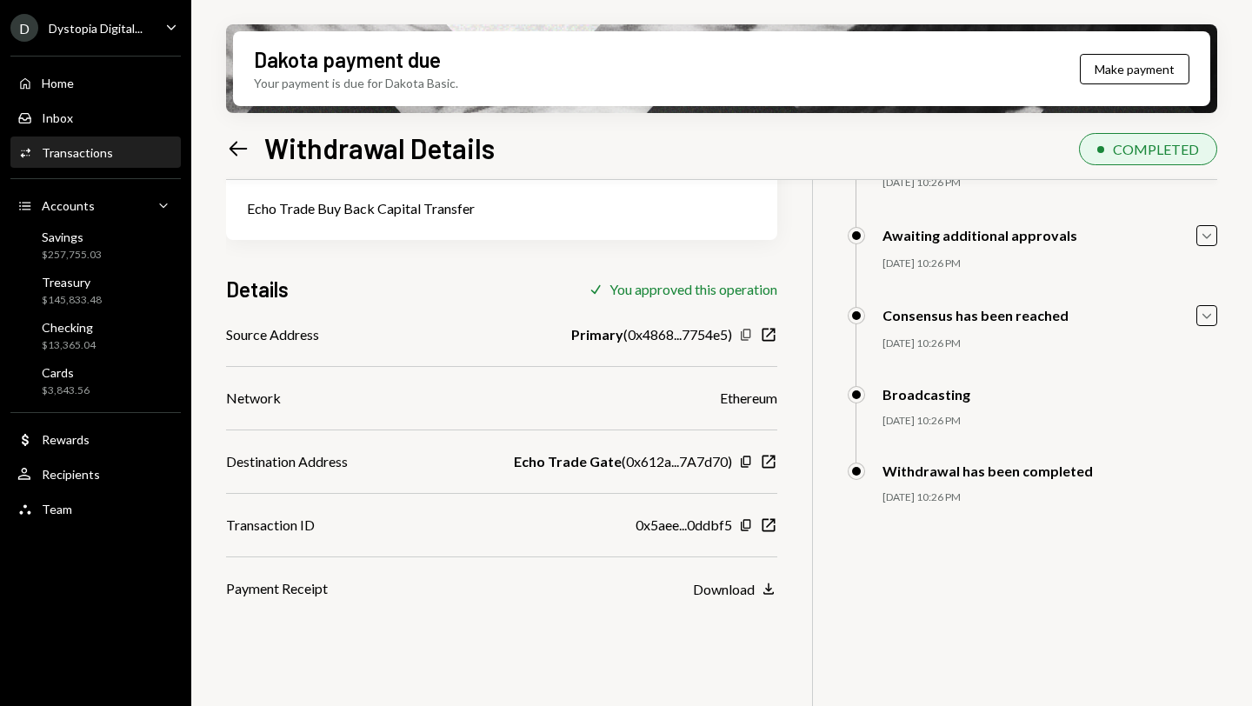
click at [746, 333] on icon "Copy" at bounding box center [746, 335] width 14 height 14
click at [244, 151] on icon "Left Arrow" at bounding box center [238, 148] width 24 height 24
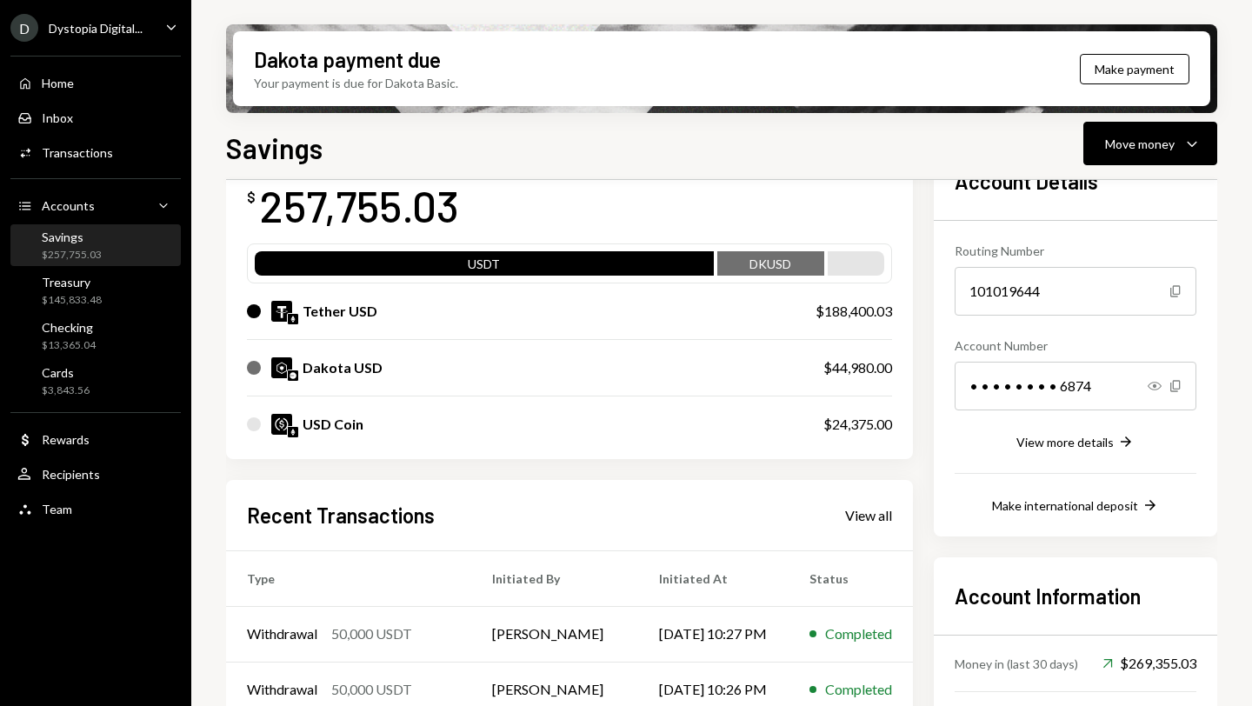
scroll to position [285, 0]
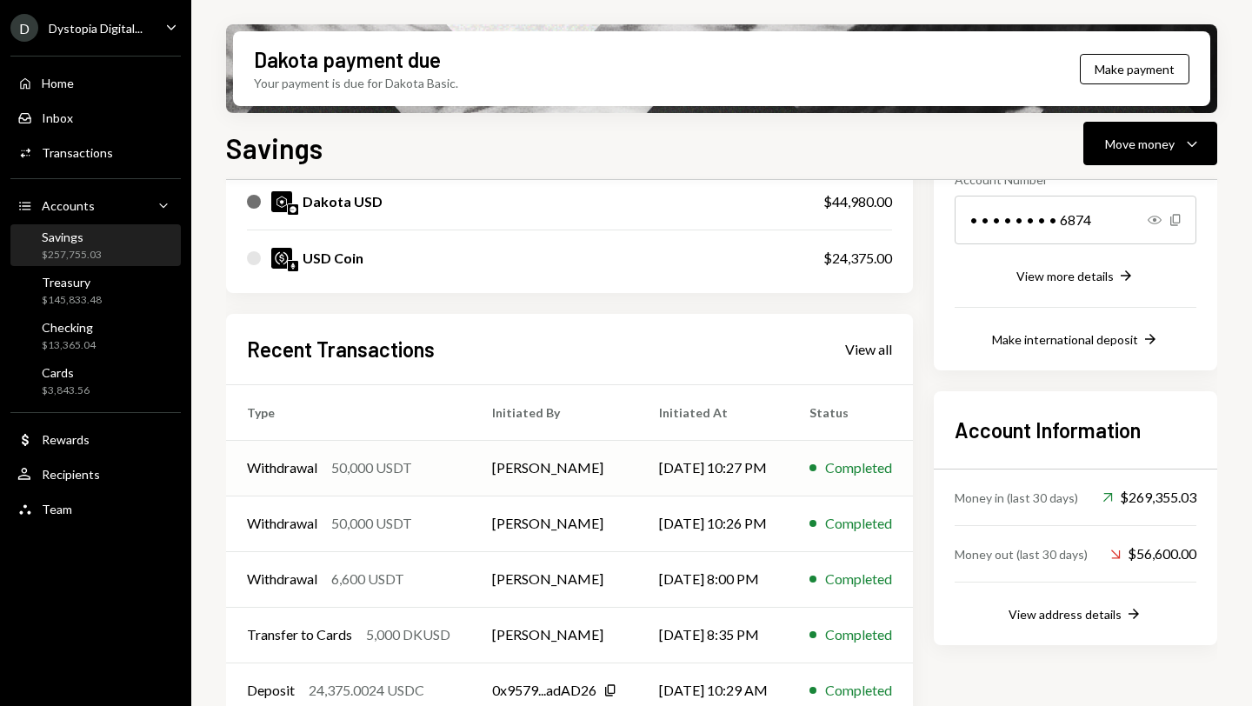
click at [512, 464] on td "[PERSON_NAME]" at bounding box center [554, 468] width 167 height 56
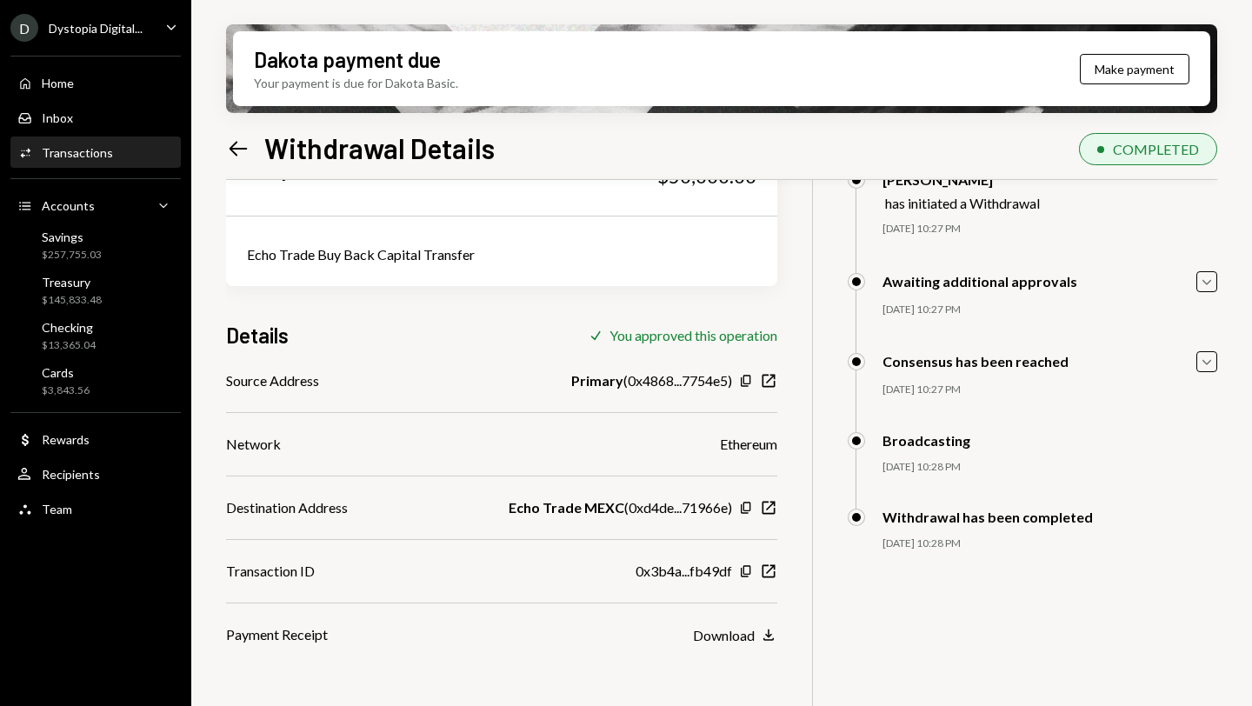
scroll to position [114, 0]
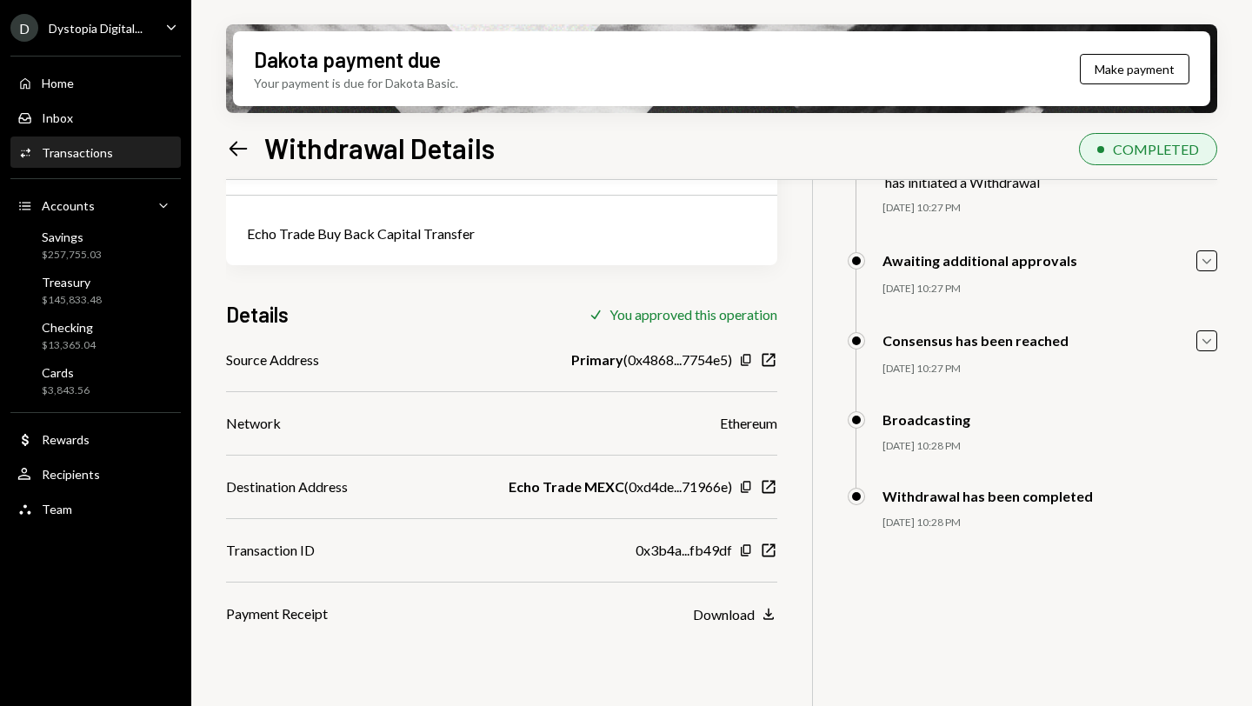
click at [754, 486] on div "Copy New Window" at bounding box center [758, 486] width 38 height 17
click at [746, 486] on icon "Copy" at bounding box center [746, 487] width 14 height 14
click at [741, 547] on icon "button" at bounding box center [746, 549] width 10 height 11
click at [229, 150] on icon "Left Arrow" at bounding box center [238, 148] width 24 height 24
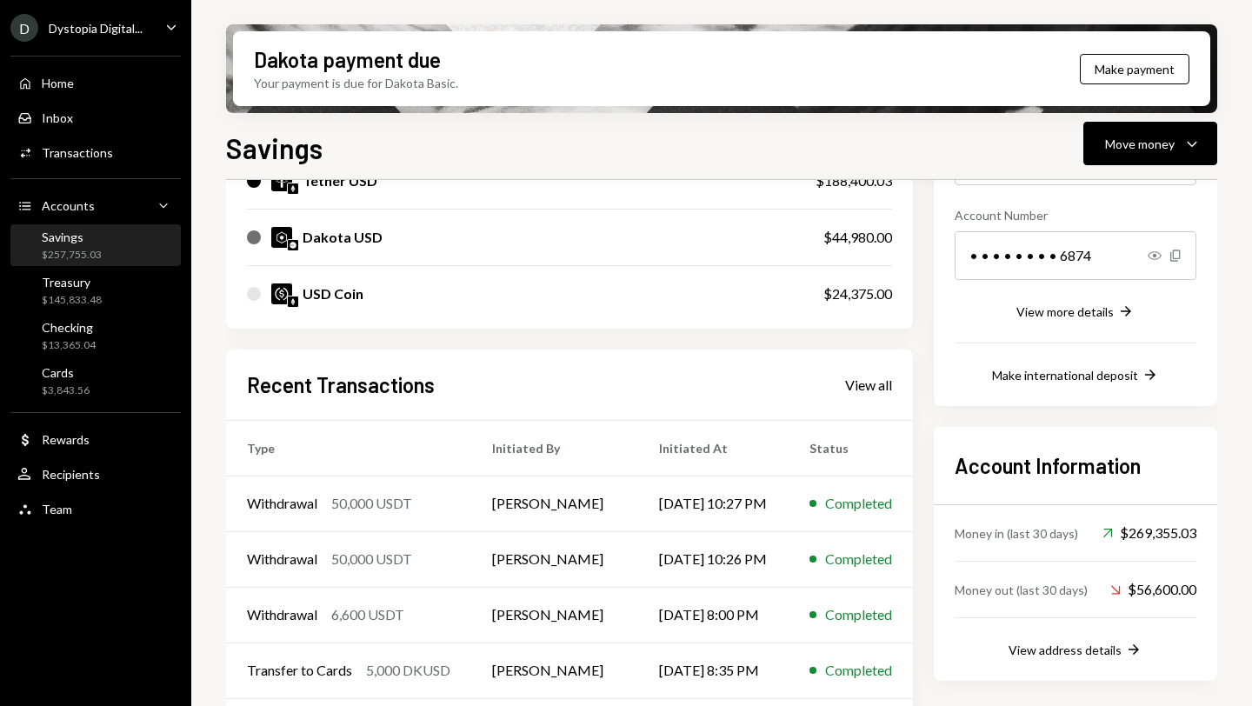
scroll to position [312, 0]
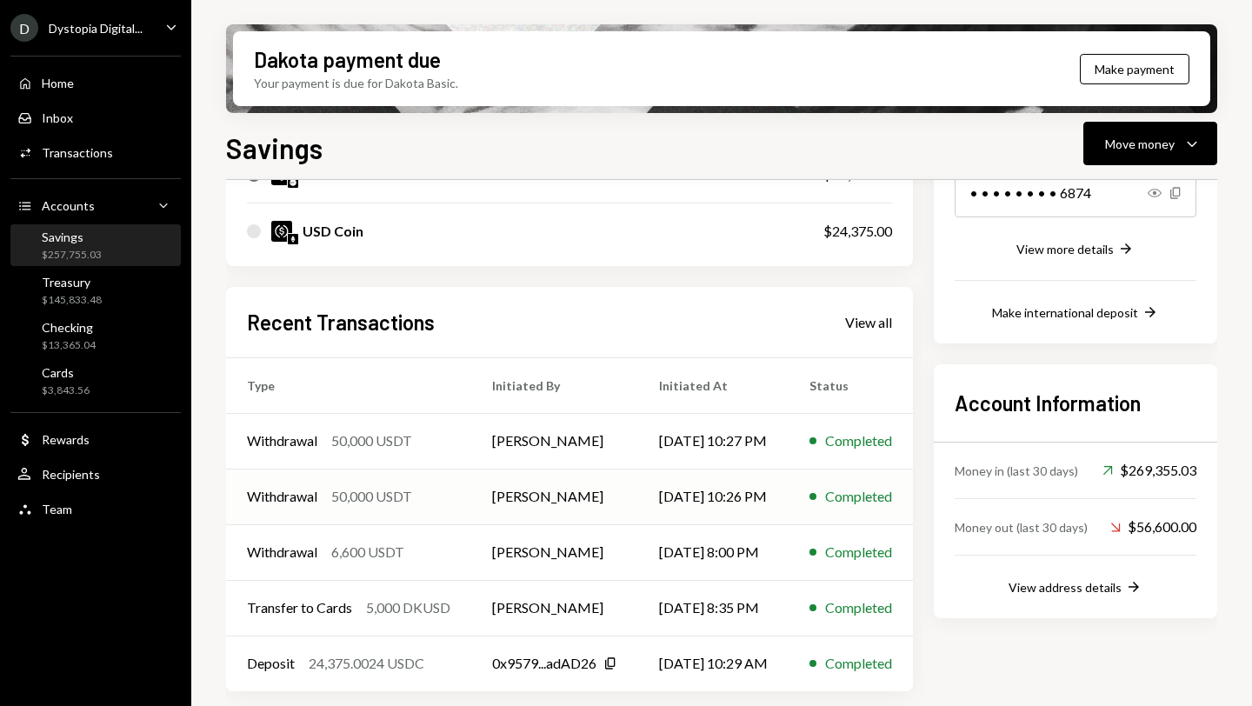
click at [415, 484] on td "Withdrawal 50,000 USDT" at bounding box center [348, 497] width 245 height 56
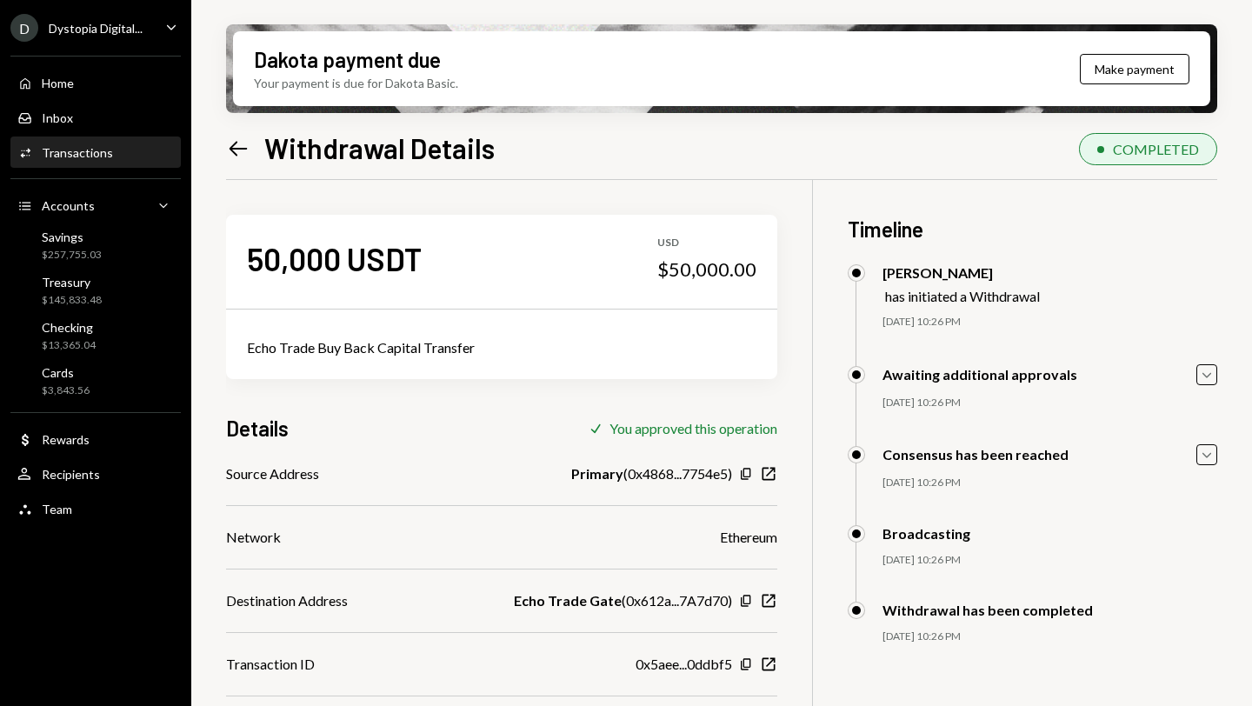
scroll to position [139, 0]
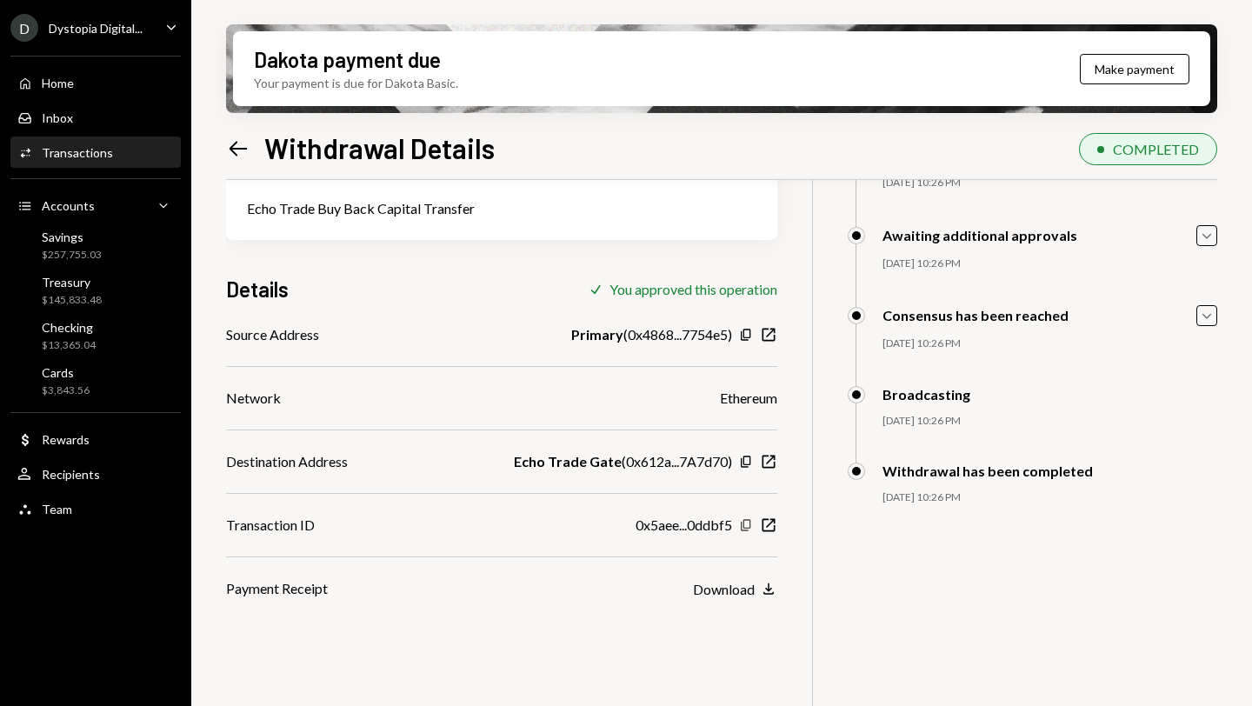
click at [744, 523] on icon "Copy" at bounding box center [746, 525] width 14 height 14
